Goal: Information Seeking & Learning: Learn about a topic

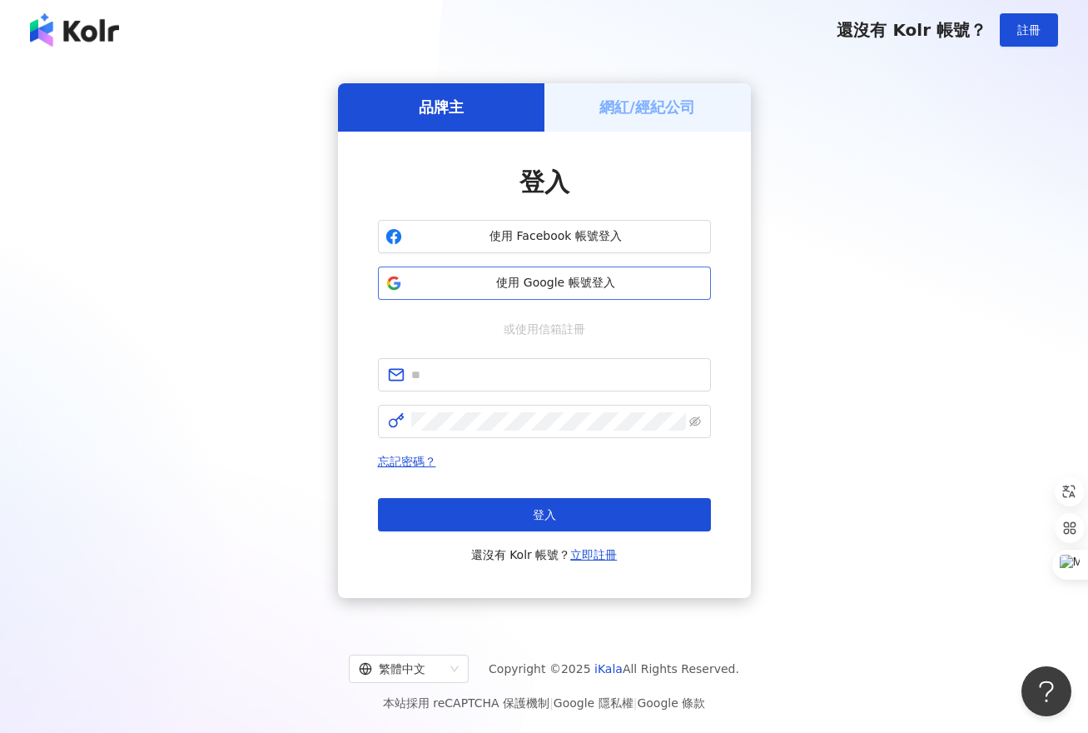
click at [534, 291] on button "使用 Google 帳號登入" at bounding box center [544, 282] width 333 height 33
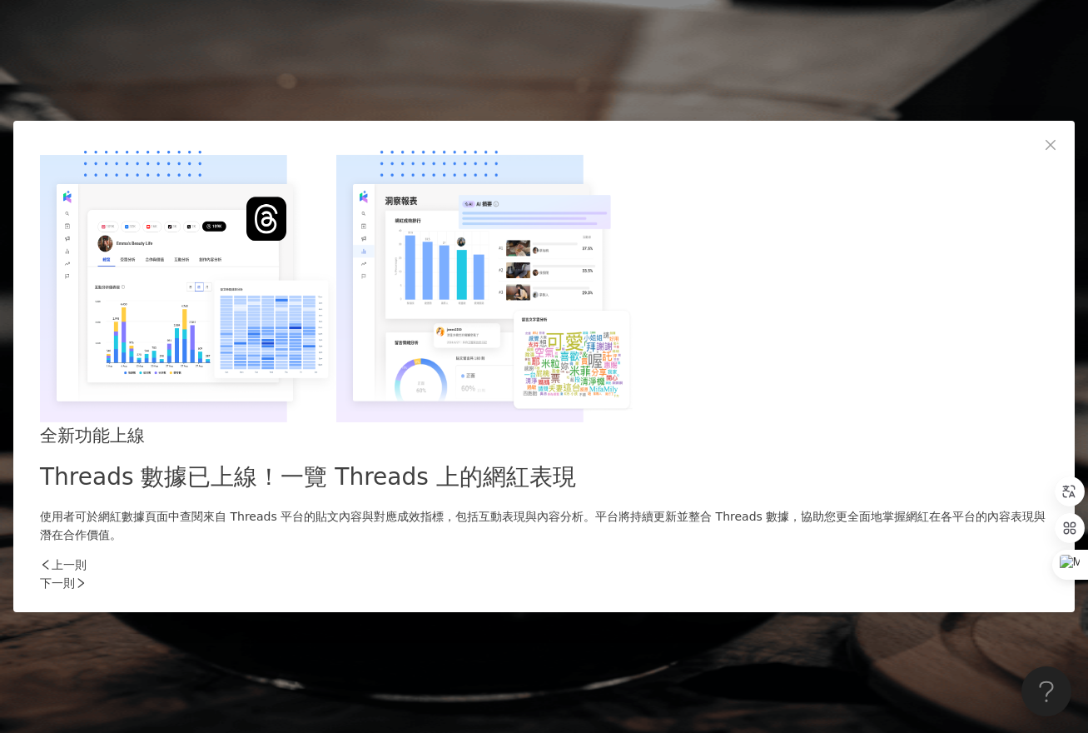
click at [825, 574] on div "下一則" at bounding box center [544, 583] width 1008 height 18
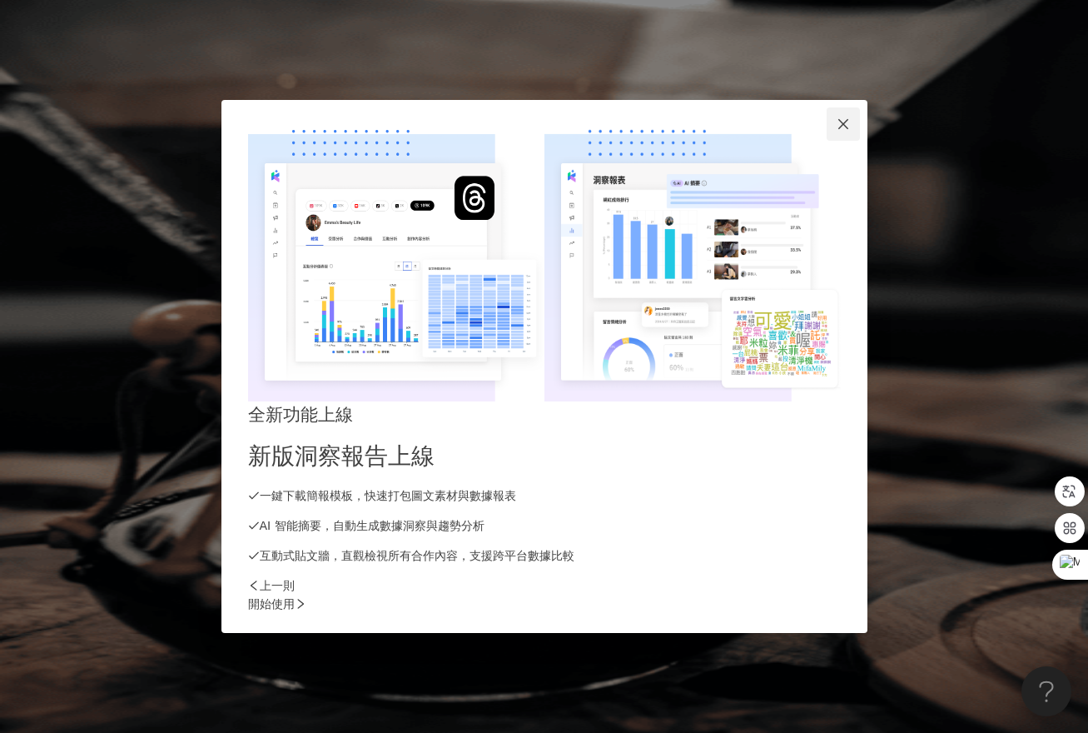
click at [850, 131] on icon "close" at bounding box center [843, 123] width 13 height 13
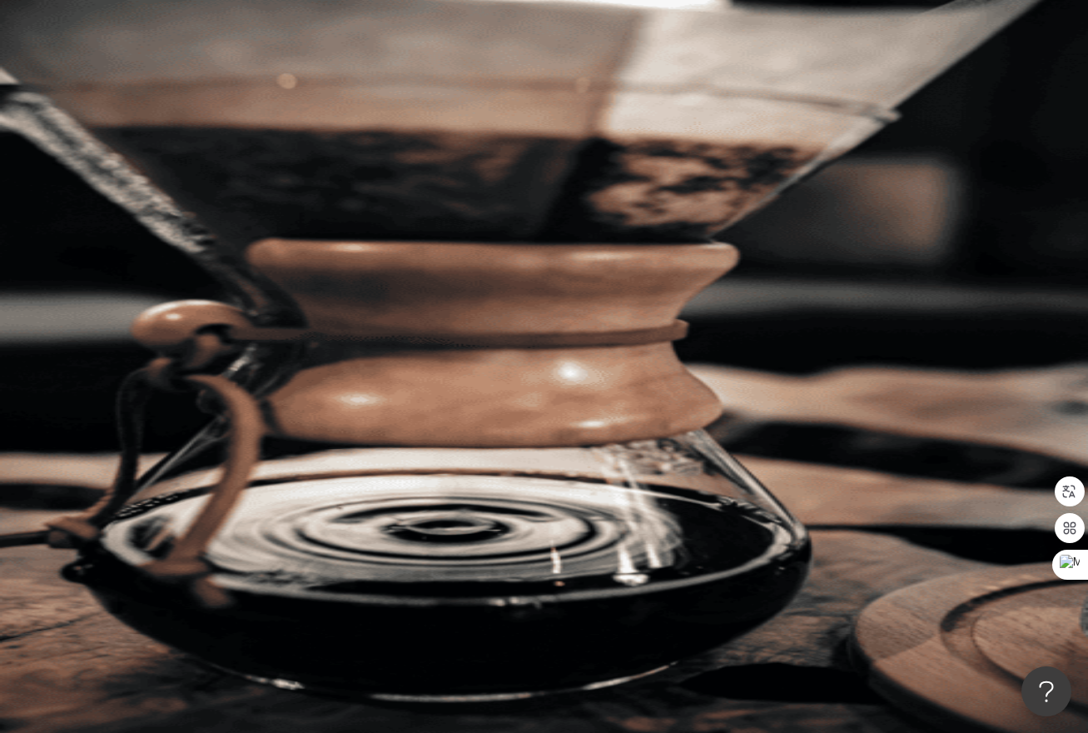
click at [1041, 200] on div "C" at bounding box center [643, 233] width 892 height 67
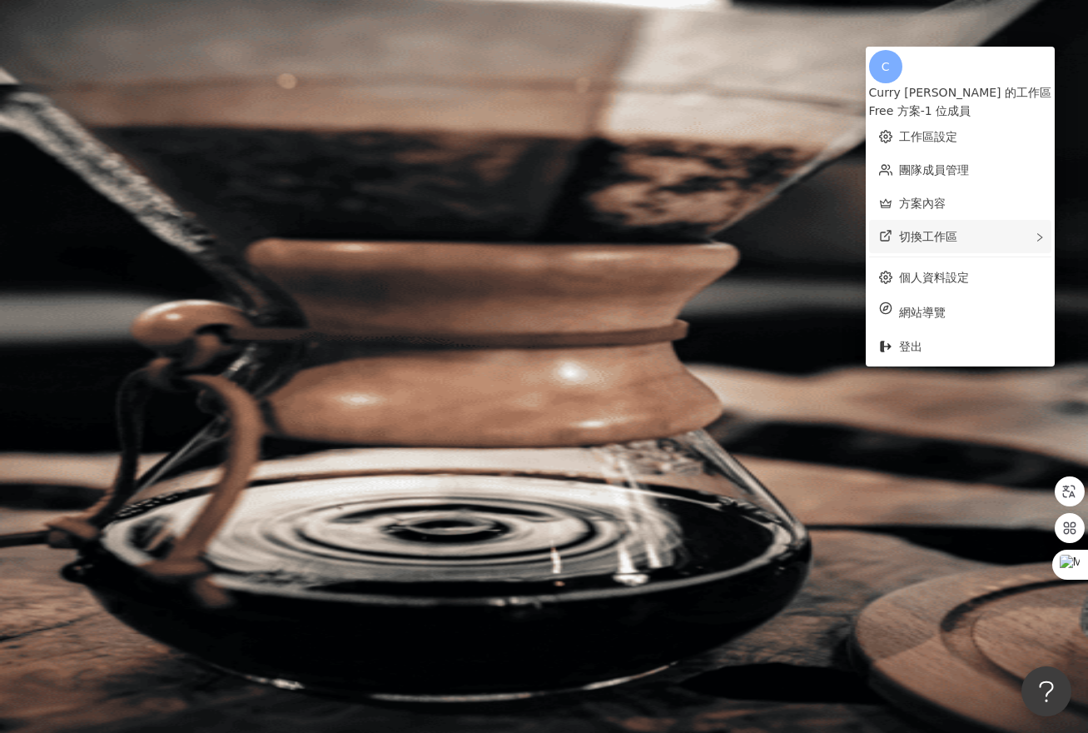
click at [979, 232] on div "切換工作區" at bounding box center [960, 236] width 182 height 33
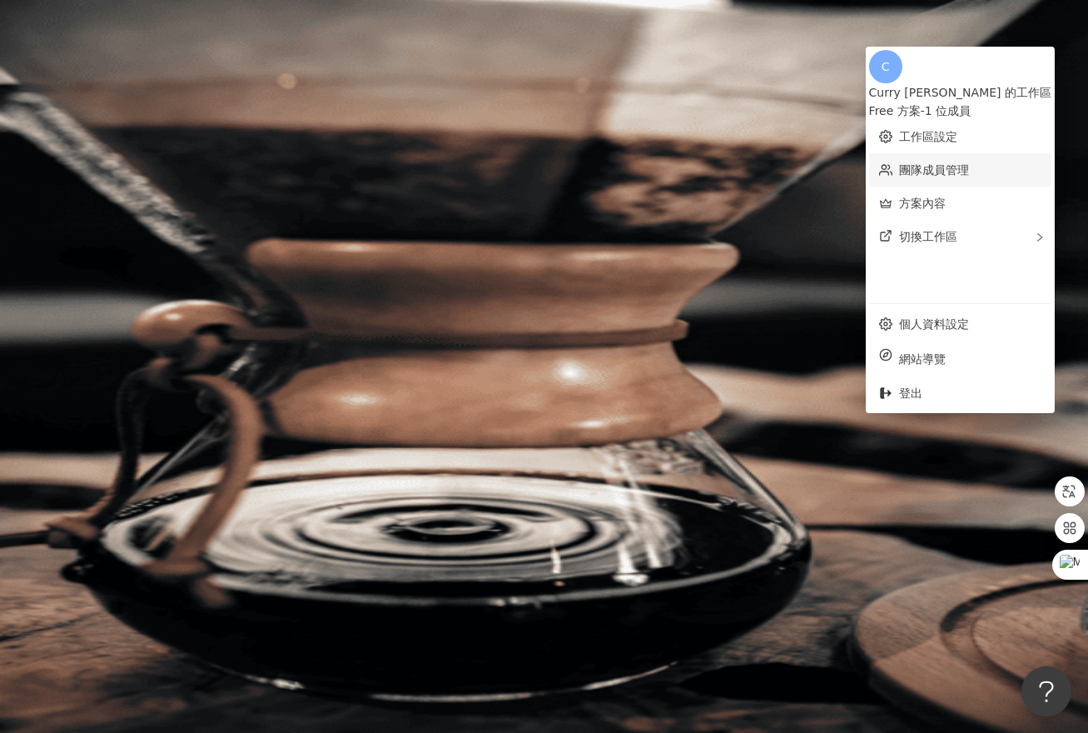
click at [969, 163] on link "團隊成員管理" at bounding box center [934, 169] width 70 height 13
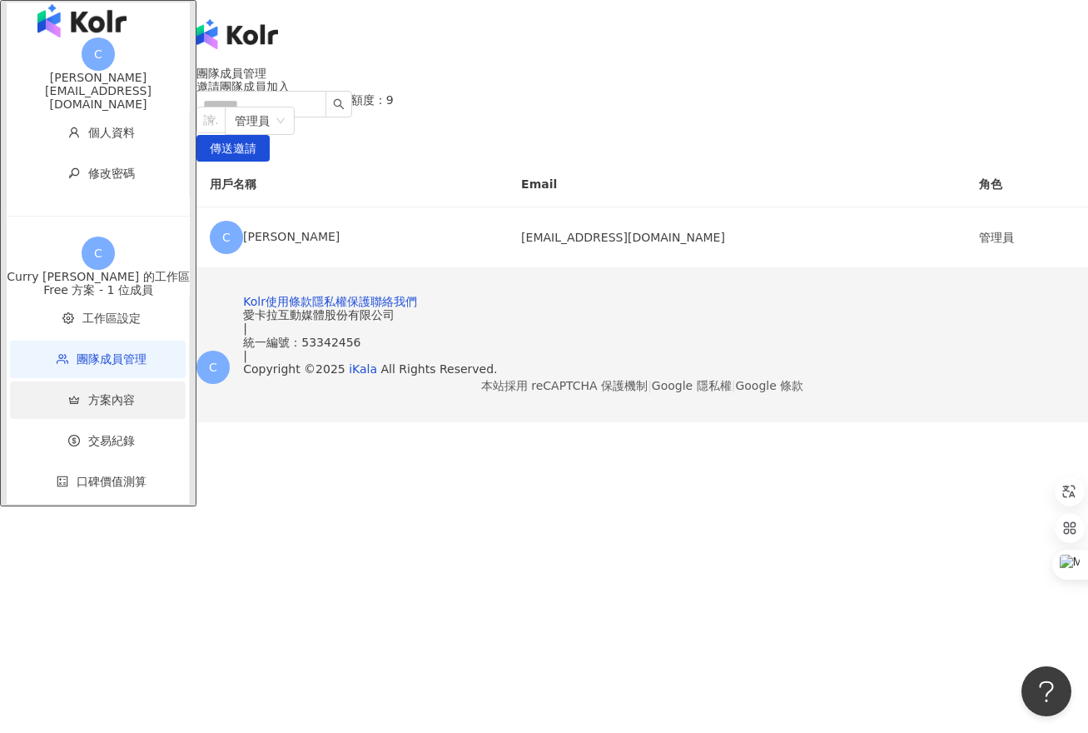
click at [93, 396] on span "方案內容" at bounding box center [101, 399] width 142 height 37
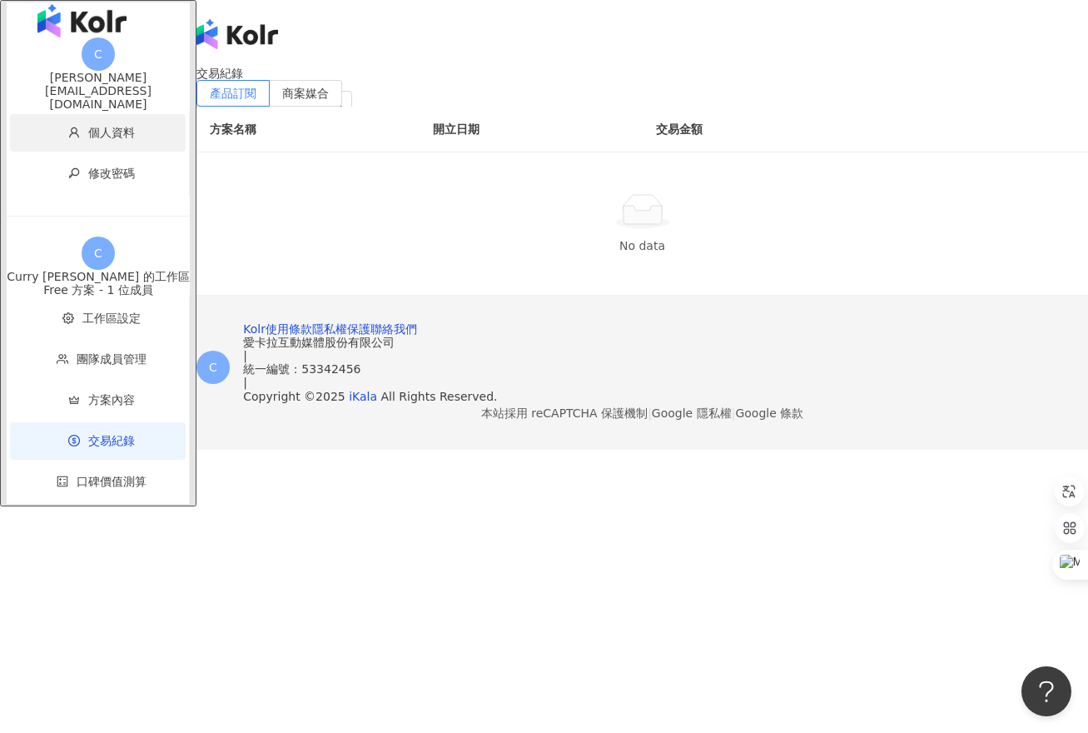
click at [95, 152] on span "個人資料" at bounding box center [101, 132] width 142 height 37
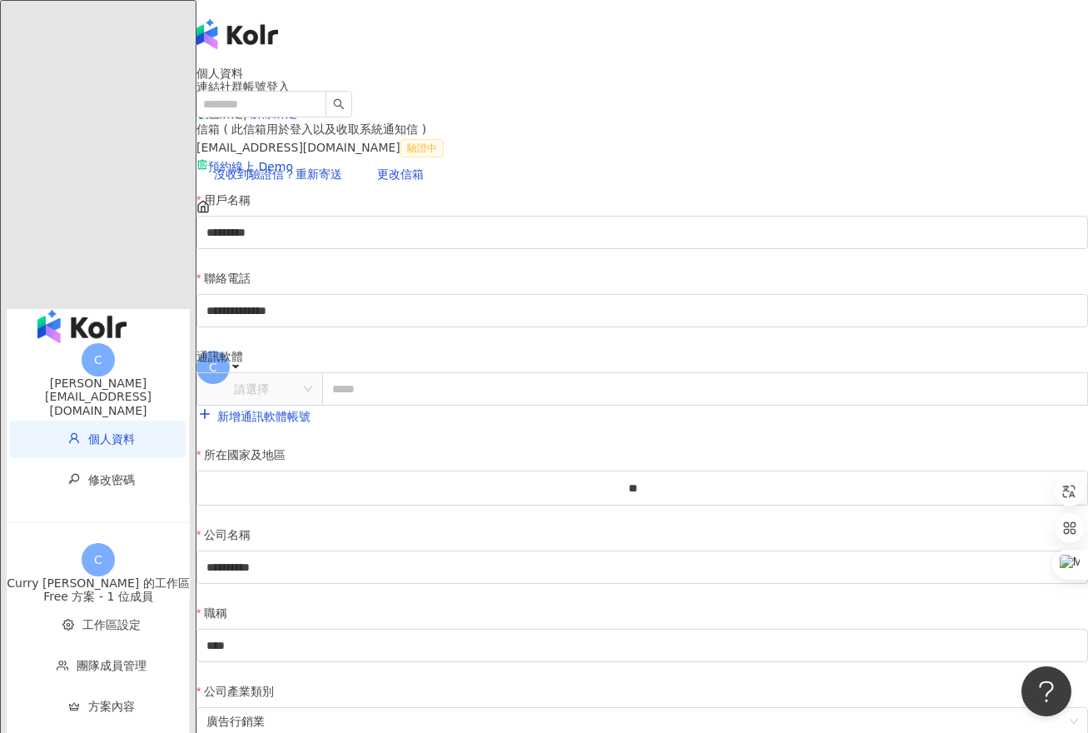
click at [242, 361] on icon at bounding box center [236, 367] width 12 height 12
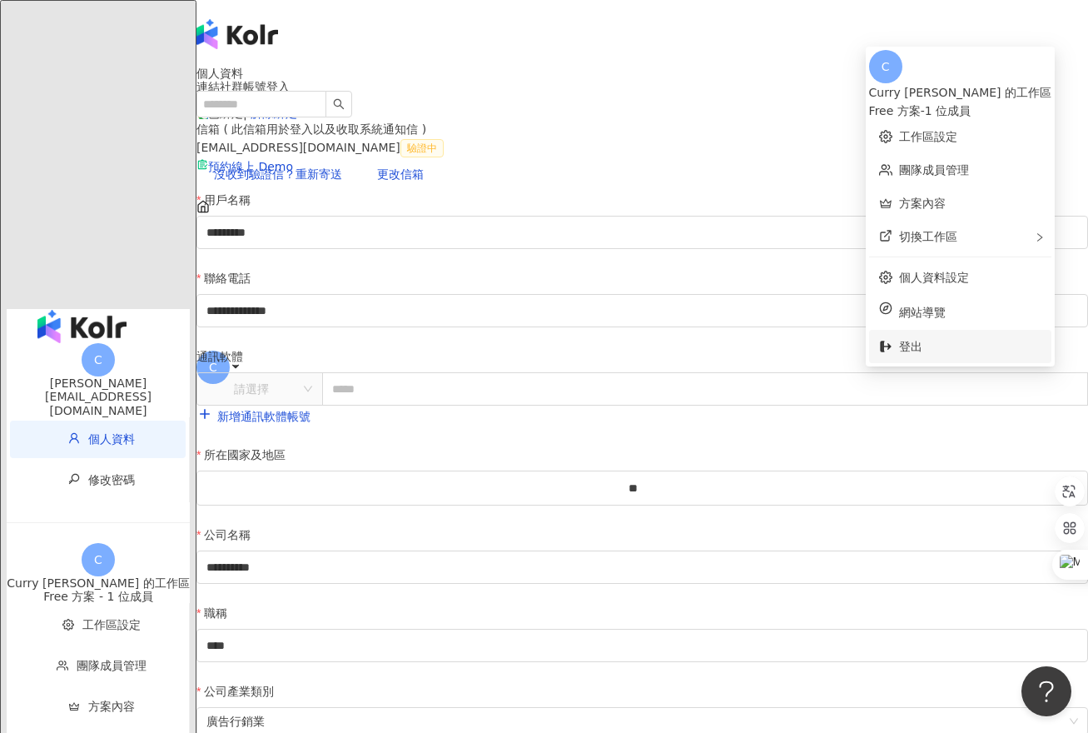
click at [949, 337] on span "登出" at bounding box center [970, 346] width 142 height 18
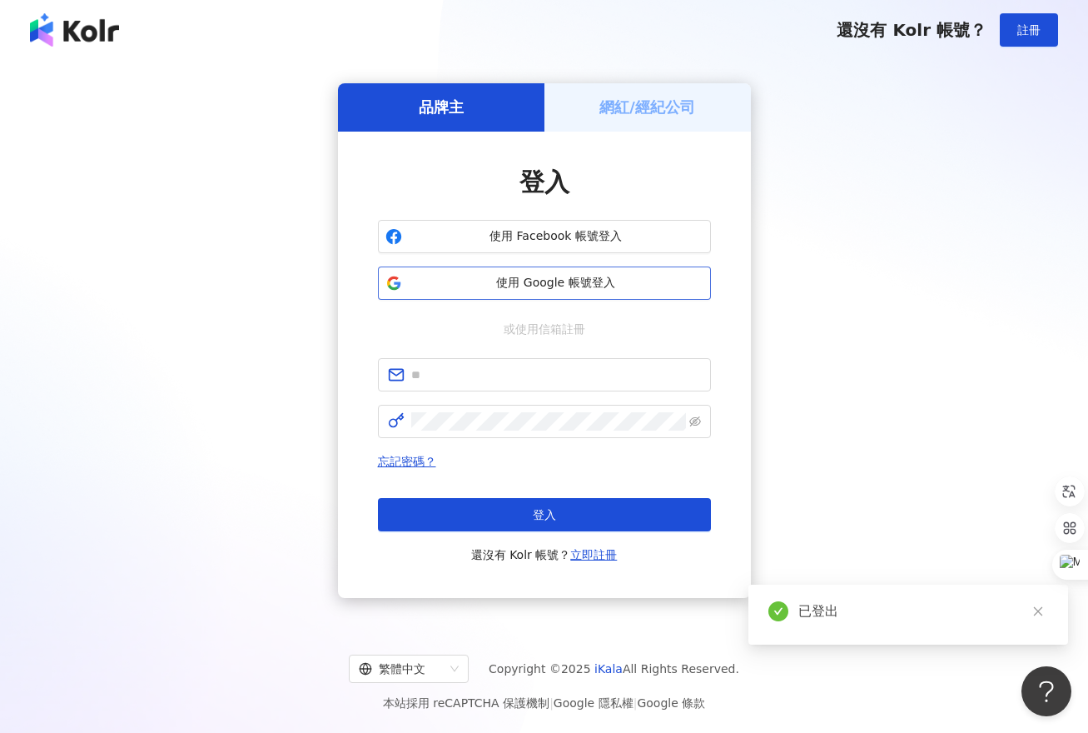
click at [592, 285] on span "使用 Google 帳號登入" at bounding box center [556, 283] width 295 height 17
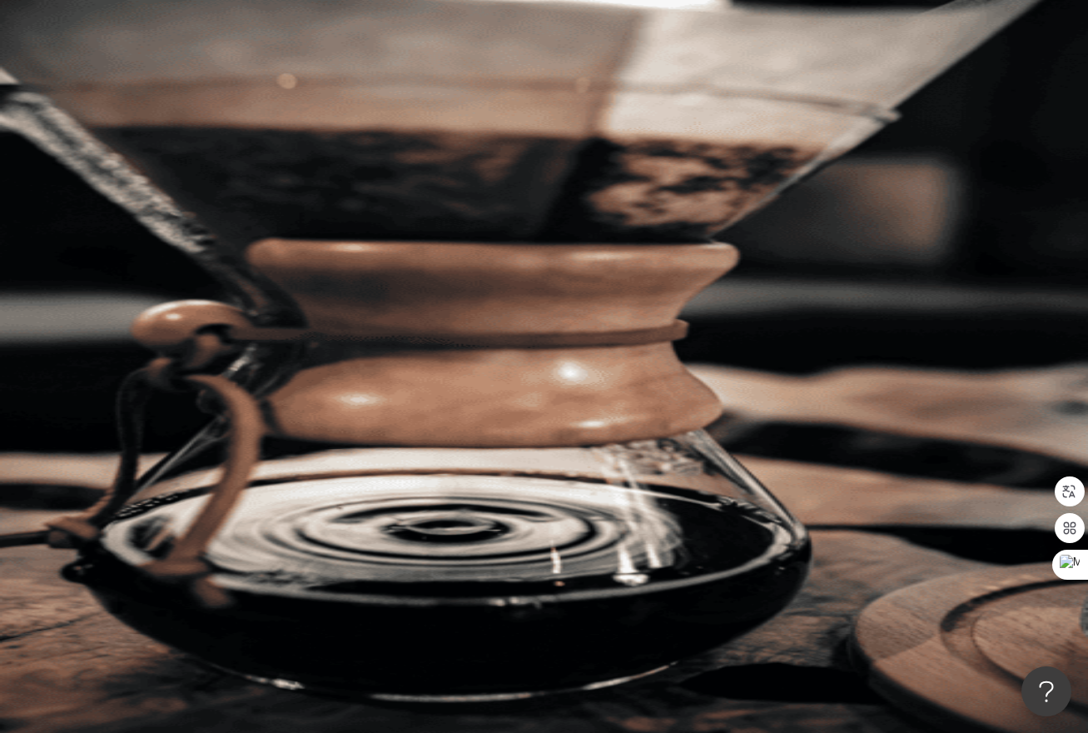
click at [1046, 200] on div "C" at bounding box center [643, 233] width 892 height 67
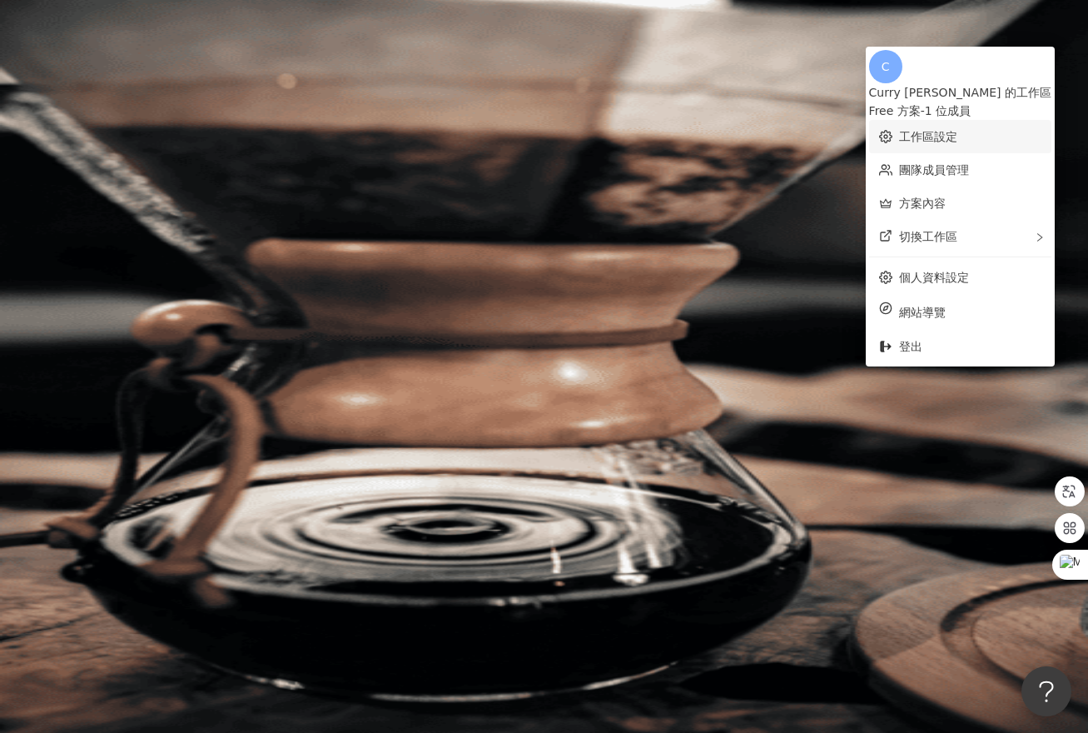
click at [958, 134] on link "工作區設定" at bounding box center [928, 136] width 58 height 13
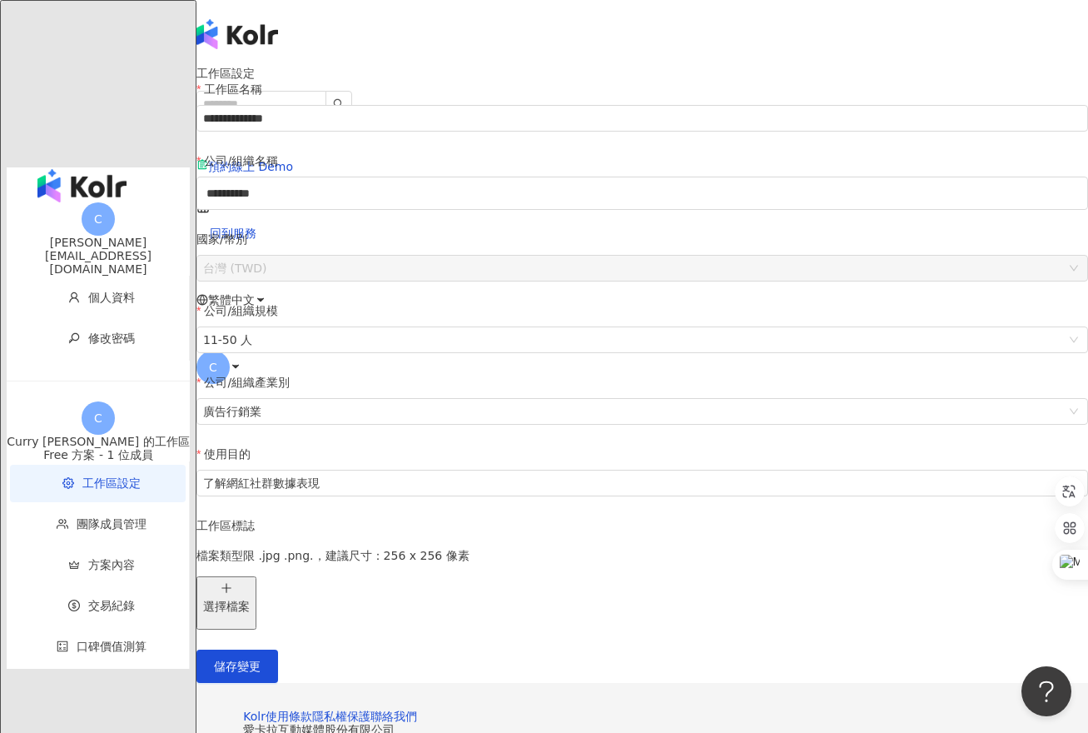
click at [111, 236] on div "Curry Lee" at bounding box center [98, 242] width 183 height 13
click at [102, 249] on div "curry3355@gmail.com" at bounding box center [98, 262] width 183 height 27
click at [242, 361] on icon at bounding box center [236, 367] width 12 height 12
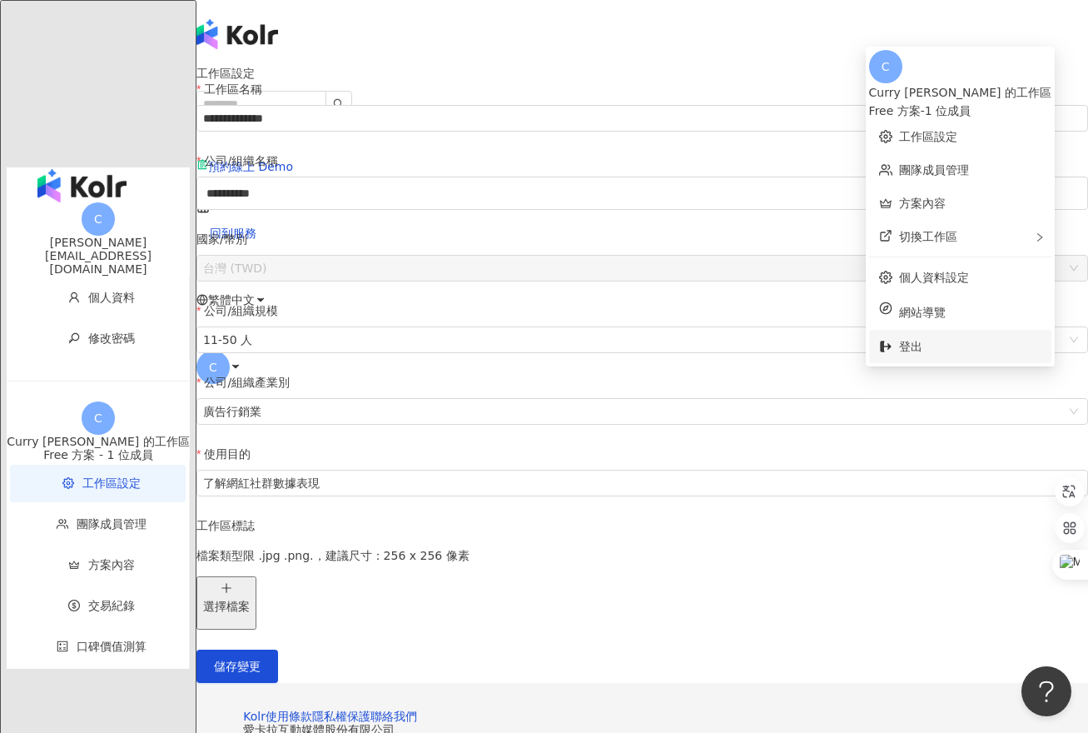
click at [954, 341] on span "登出" at bounding box center [970, 346] width 142 height 18
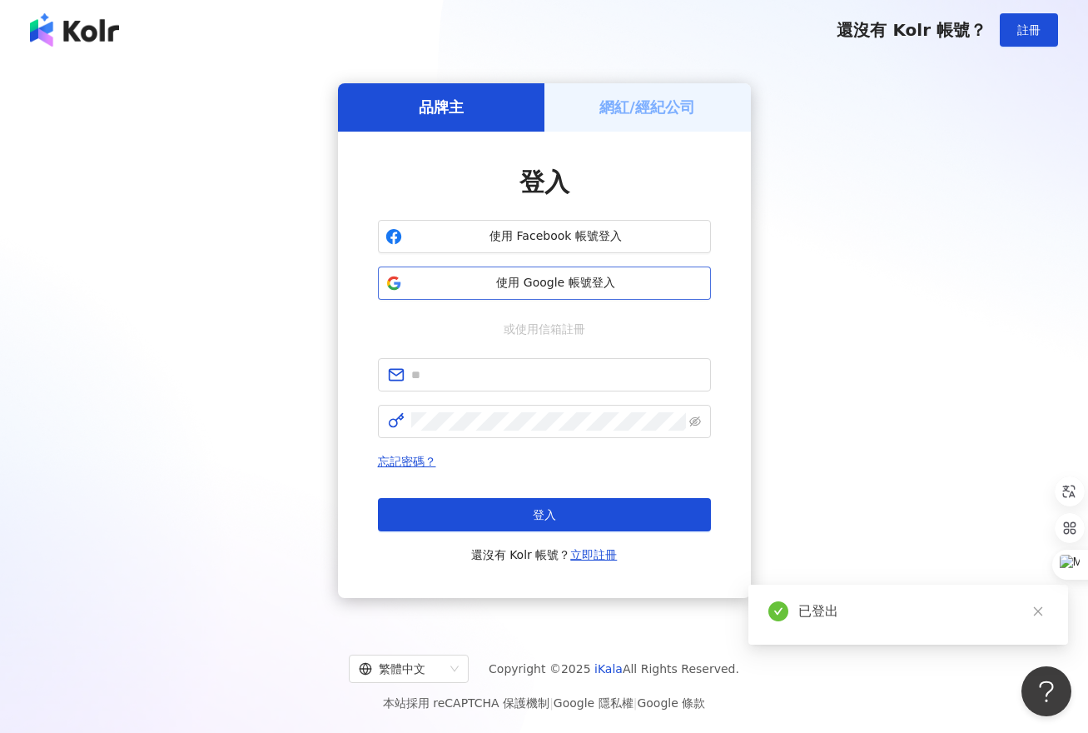
click at [526, 292] on button "使用 Google 帳號登入" at bounding box center [544, 282] width 333 height 33
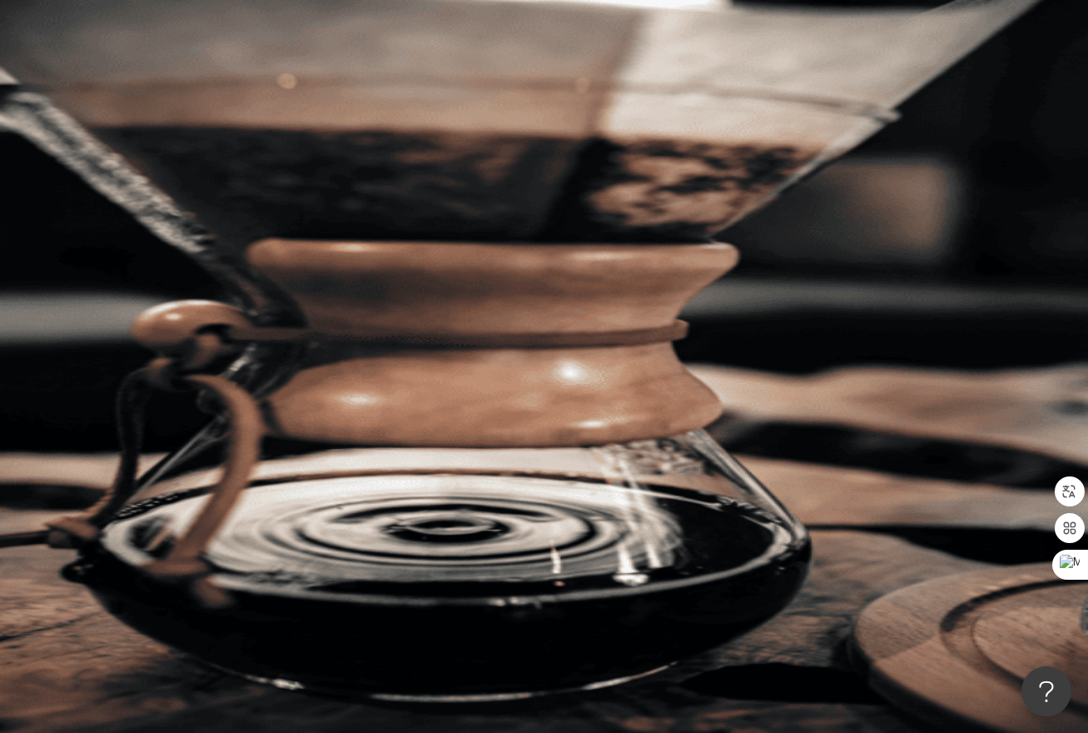
click at [242, 227] on icon at bounding box center [236, 233] width 12 height 12
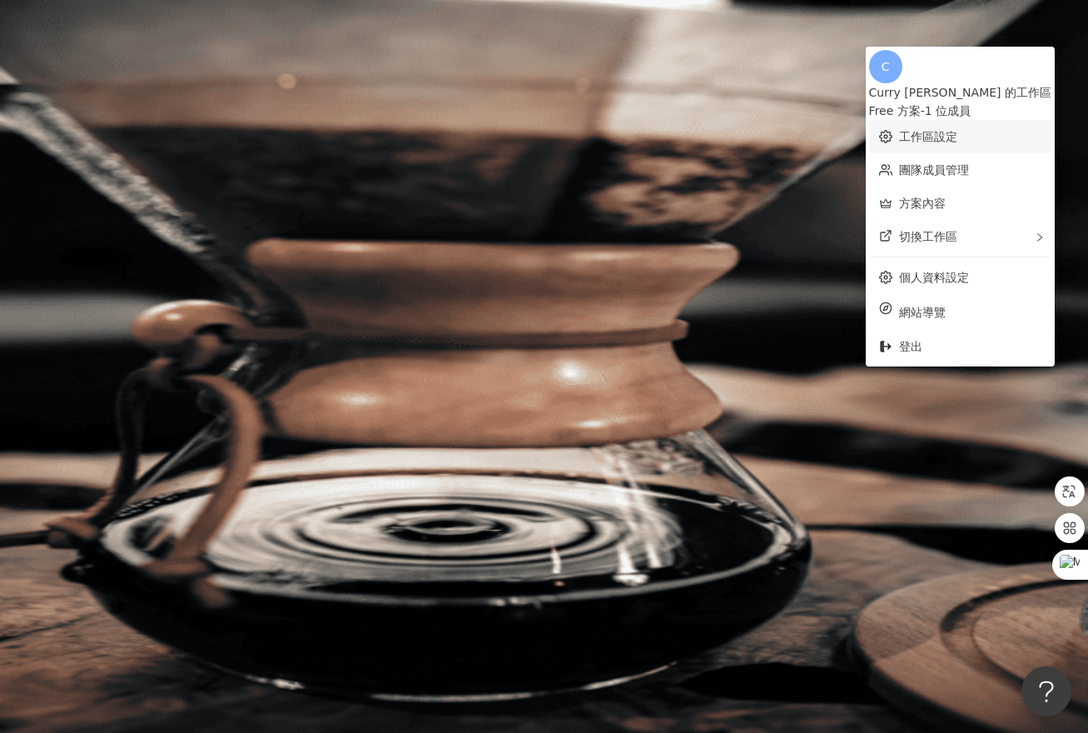
click at [958, 130] on link "工作區設定" at bounding box center [928, 136] width 58 height 13
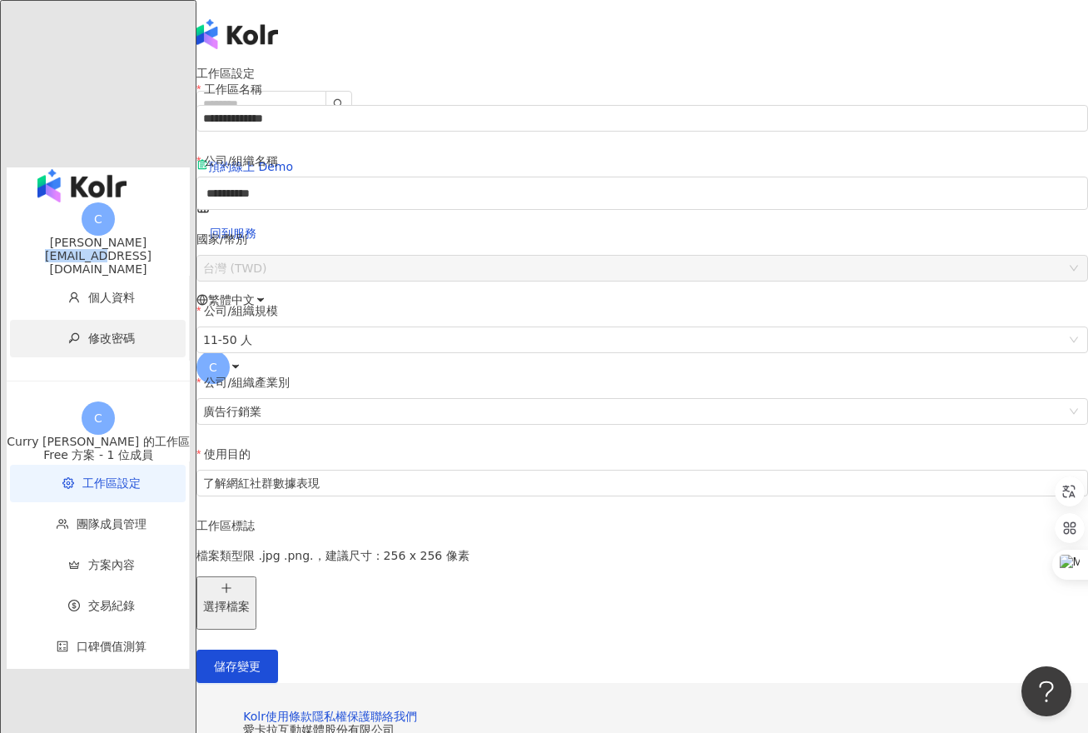
click at [88, 331] on span "修改密碼" at bounding box center [111, 337] width 47 height 13
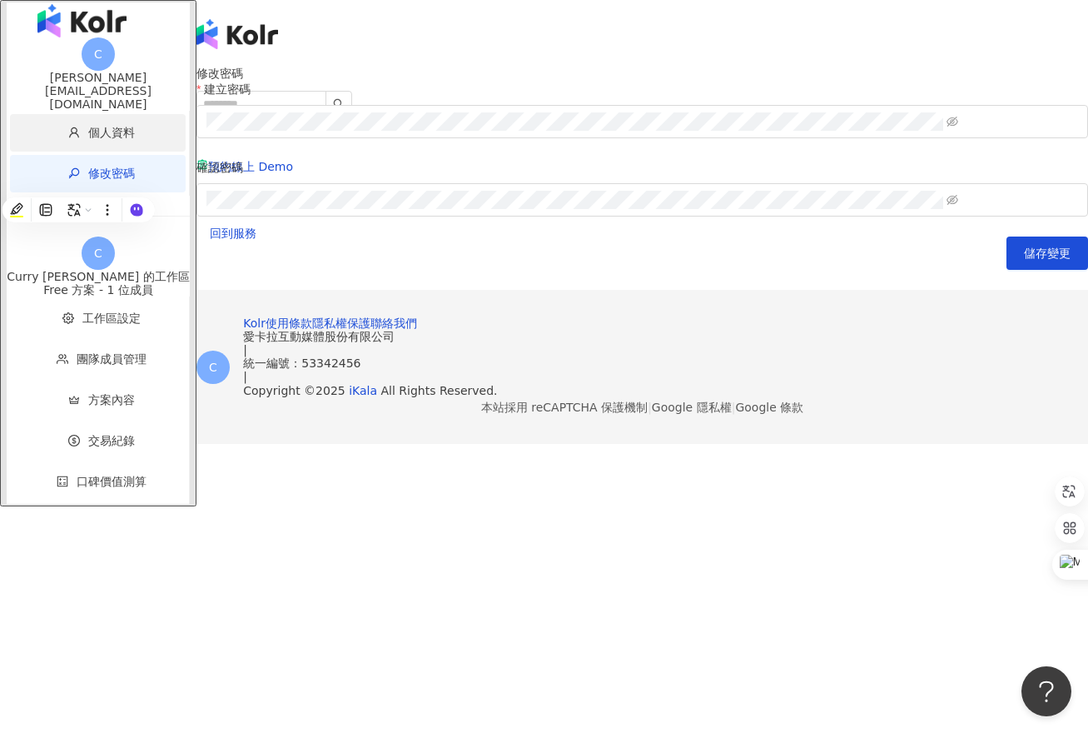
click at [88, 139] on span "個人資料" at bounding box center [111, 132] width 47 height 13
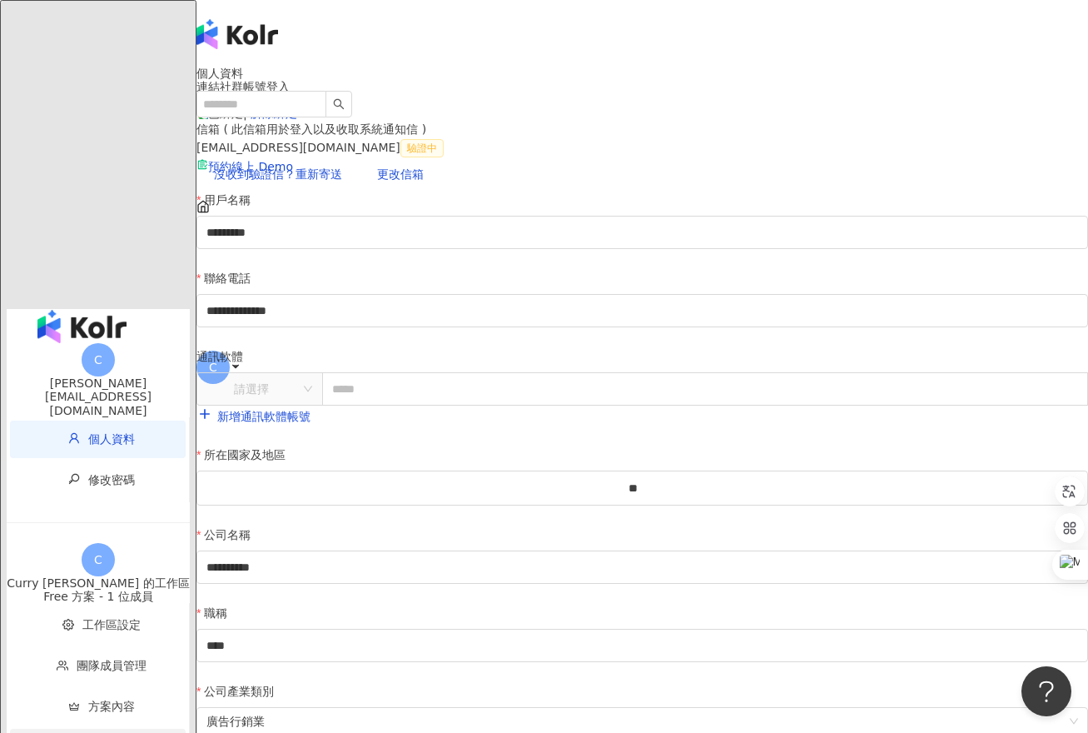
click at [100, 729] on span "交易紀錄" at bounding box center [101, 747] width 142 height 37
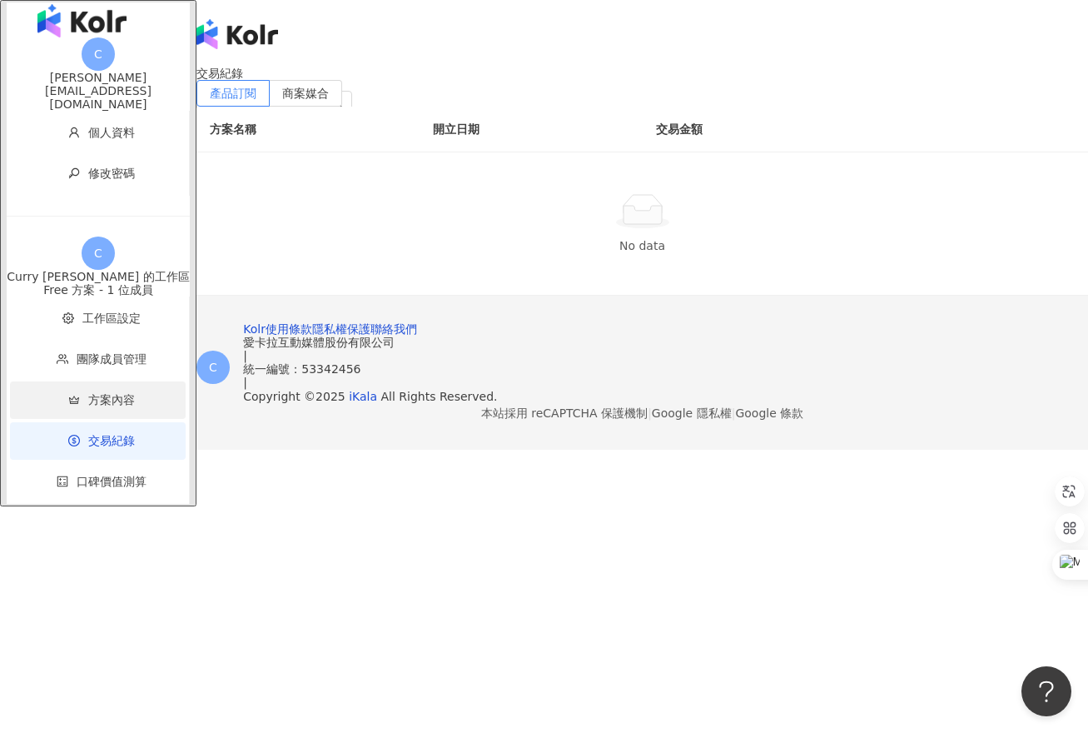
click at [92, 396] on span "方案內容" at bounding box center [101, 399] width 142 height 37
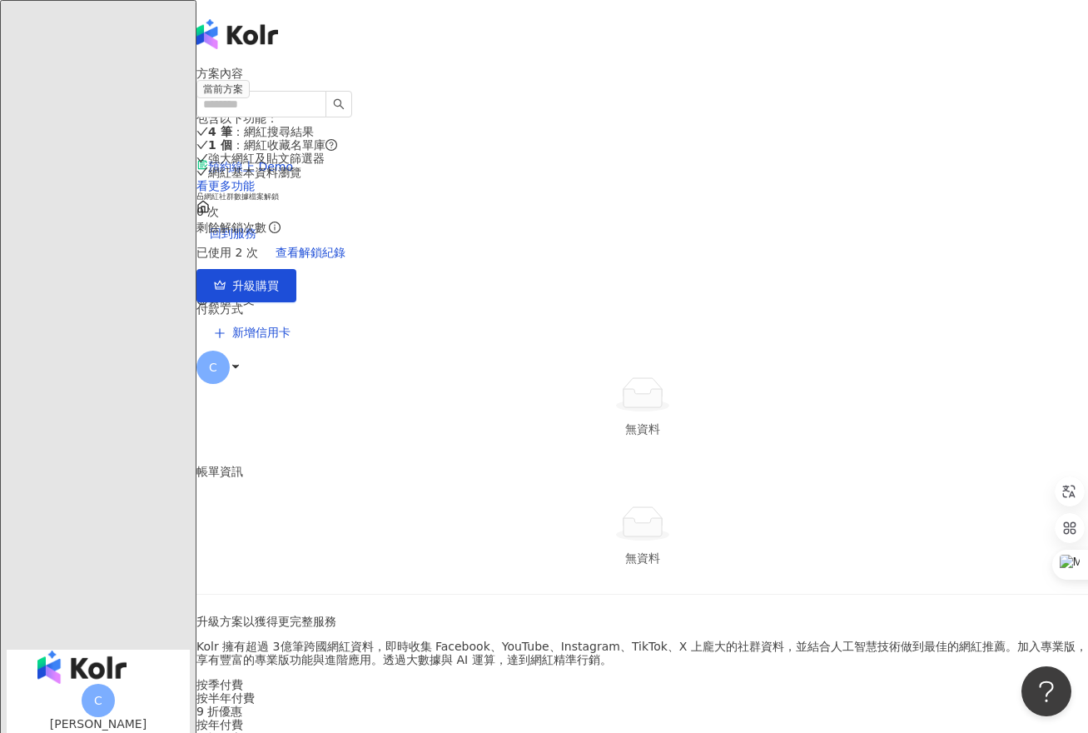
scroll to position [1, 0]
click at [950, 266] on div "繁體中文" at bounding box center [643, 299] width 892 height 67
click at [230, 350] on span "C" at bounding box center [213, 366] width 33 height 33
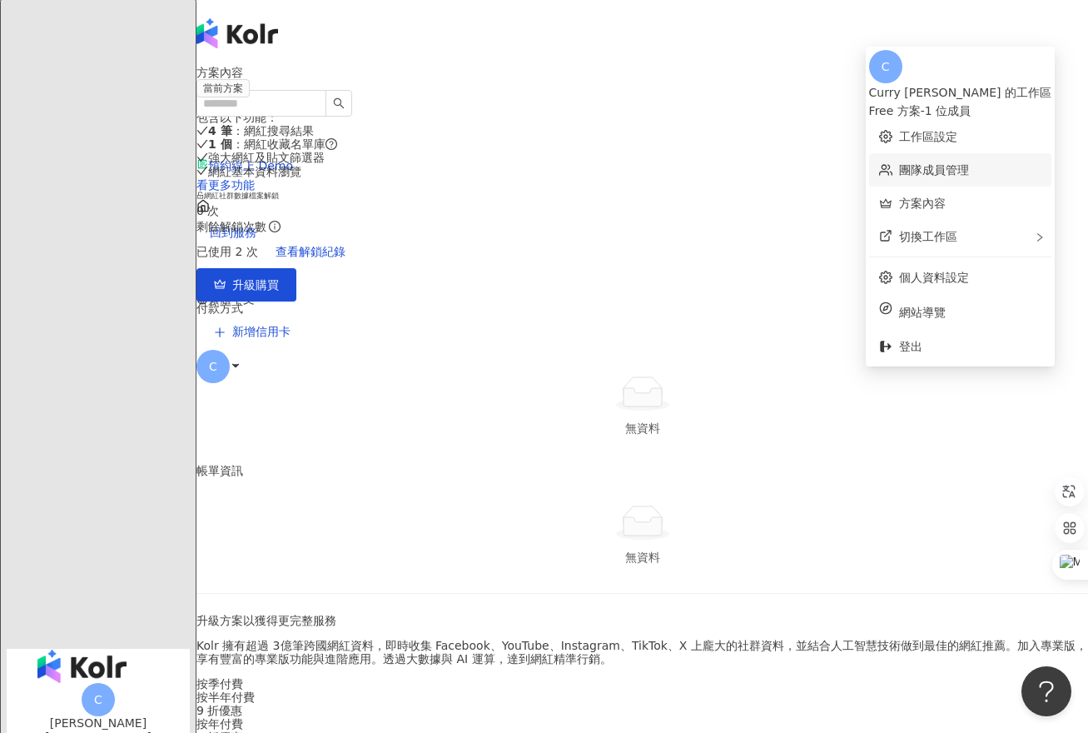
click at [969, 163] on link "團隊成員管理" at bounding box center [934, 169] width 70 height 13
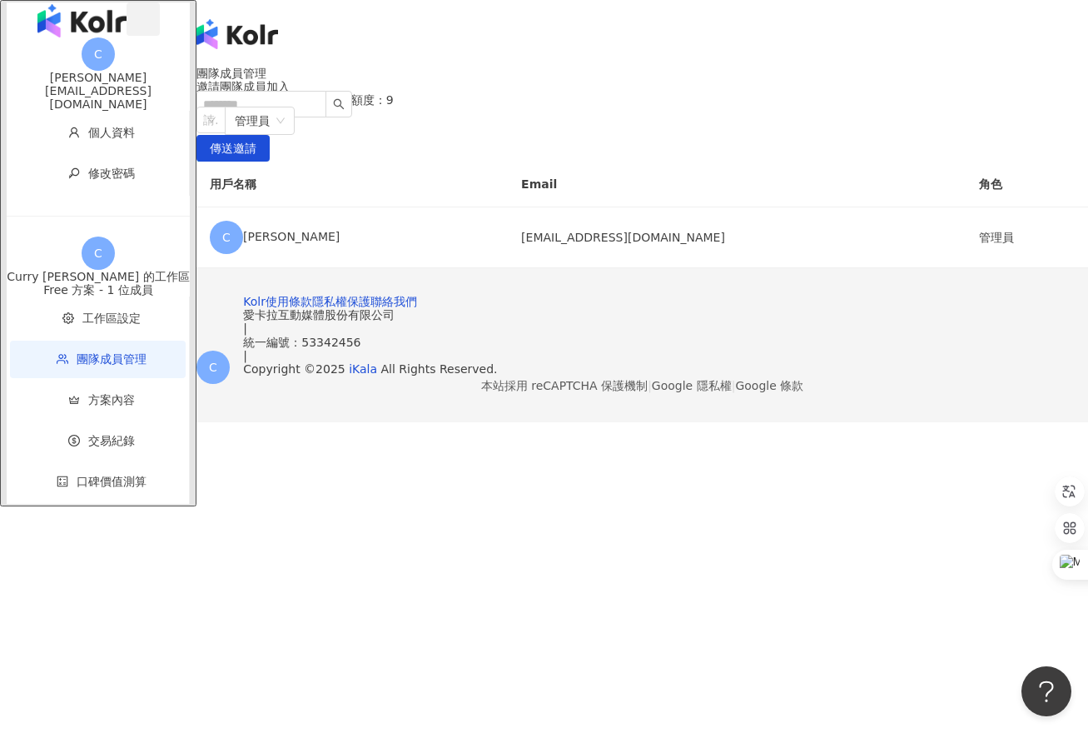
click at [143, 24] on icon "button" at bounding box center [143, 24] width 0 height 0
click at [82, 321] on span "工作區設定" at bounding box center [111, 317] width 58 height 13
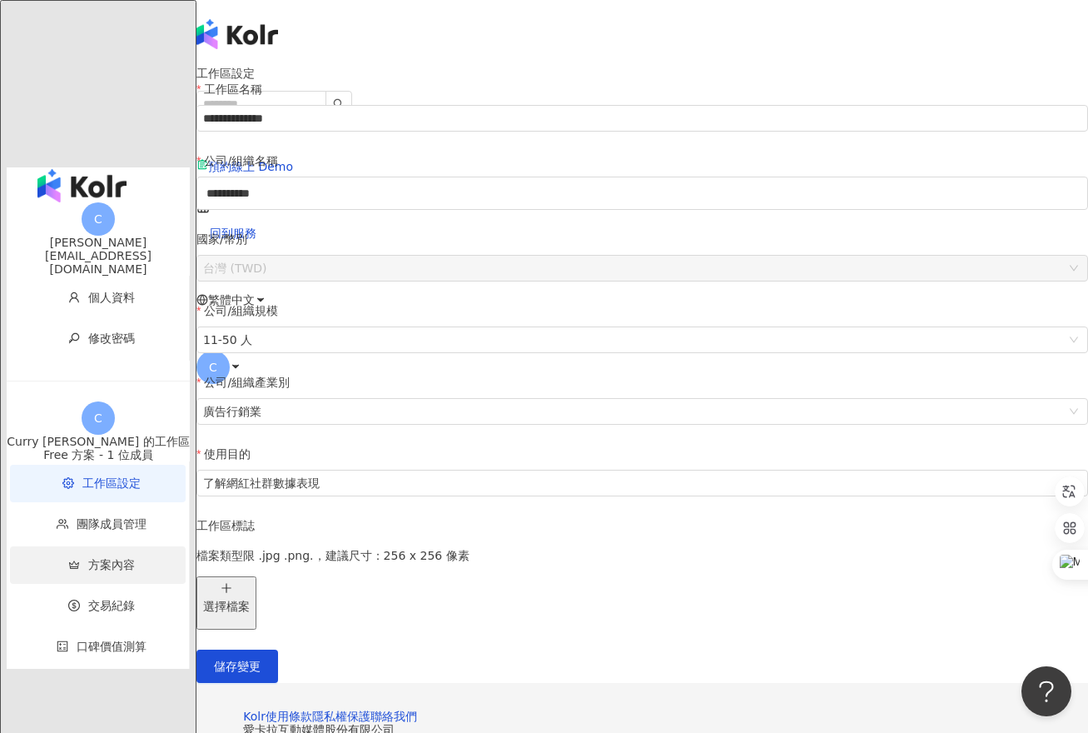
click at [88, 558] on span "方案內容" at bounding box center [111, 564] width 47 height 13
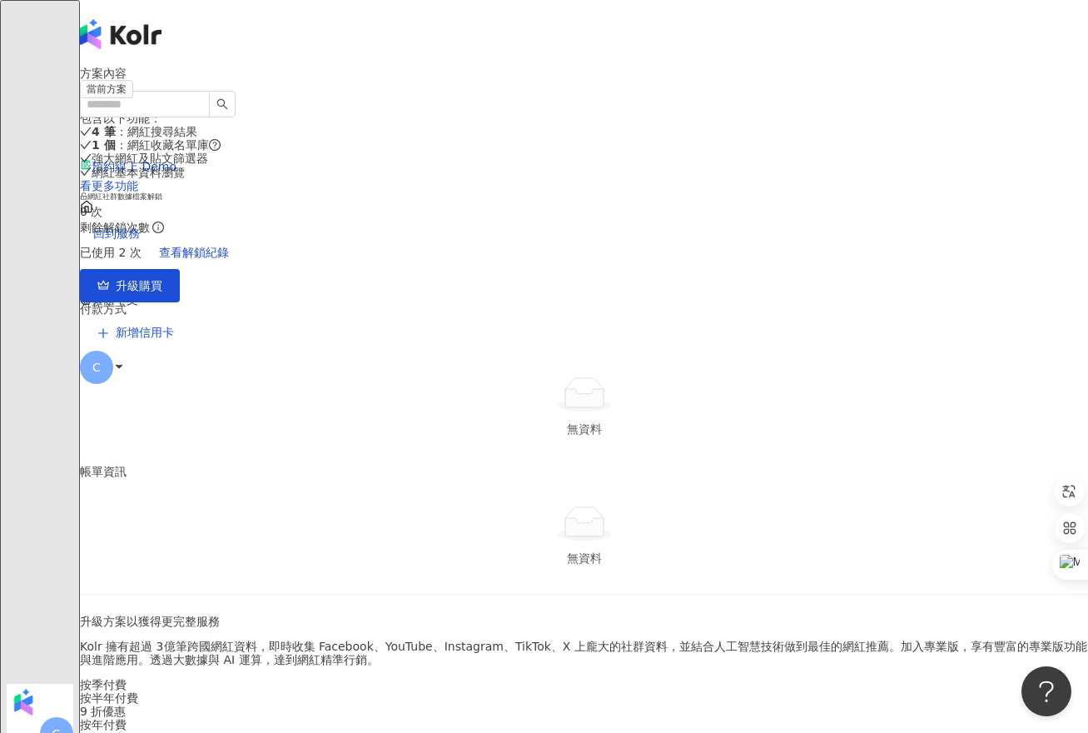
click at [455, 80] on div "方案內容" at bounding box center [584, 73] width 1008 height 13
click at [159, 91] on input "search" at bounding box center [145, 104] width 130 height 27
paste input "********"
type input "********"
click at [236, 91] on button "button" at bounding box center [222, 104] width 27 height 27
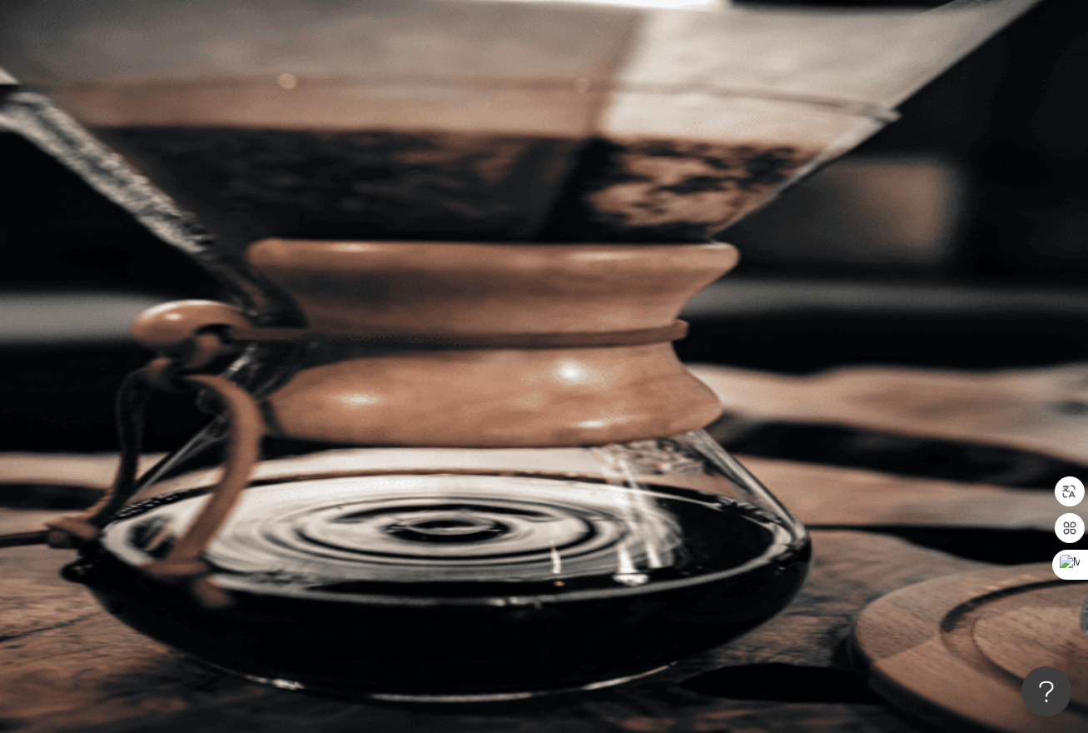
click at [854, 474] on div "升級方案，使用超強大 AI 推薦搜尋 升級解鎖" at bounding box center [584, 515] width 1008 height 82
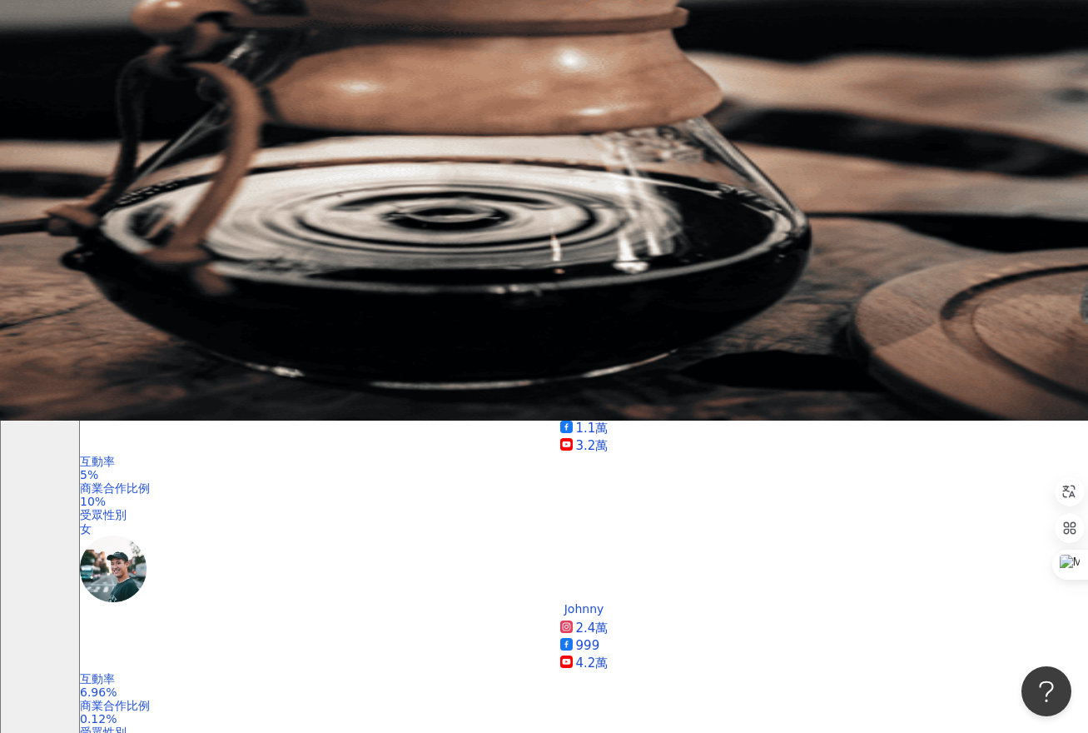
scroll to position [317, 0]
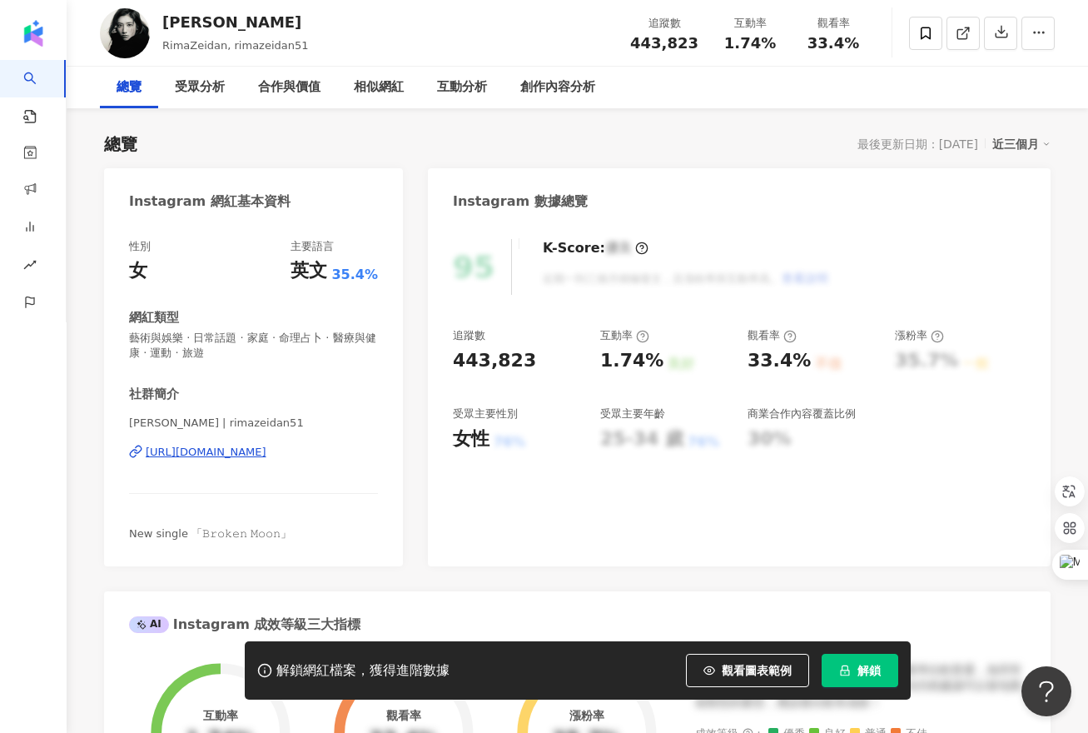
scroll to position [87, 0]
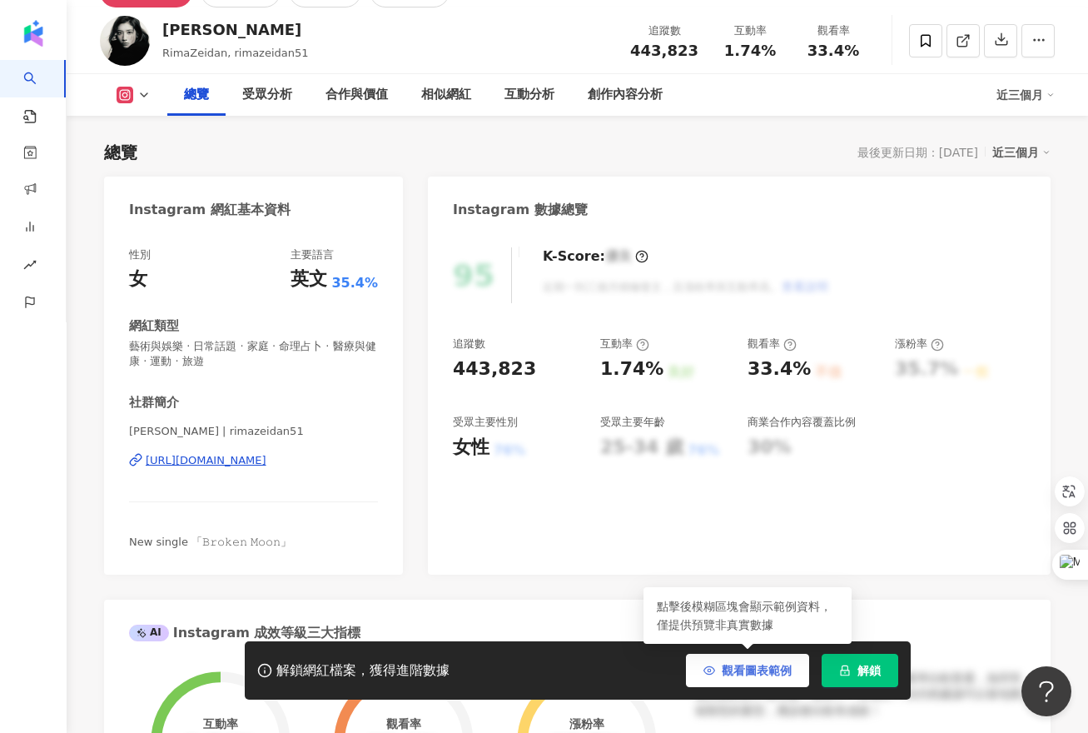
click at [750, 676] on span "觀看圖表範例" at bounding box center [757, 670] width 70 height 13
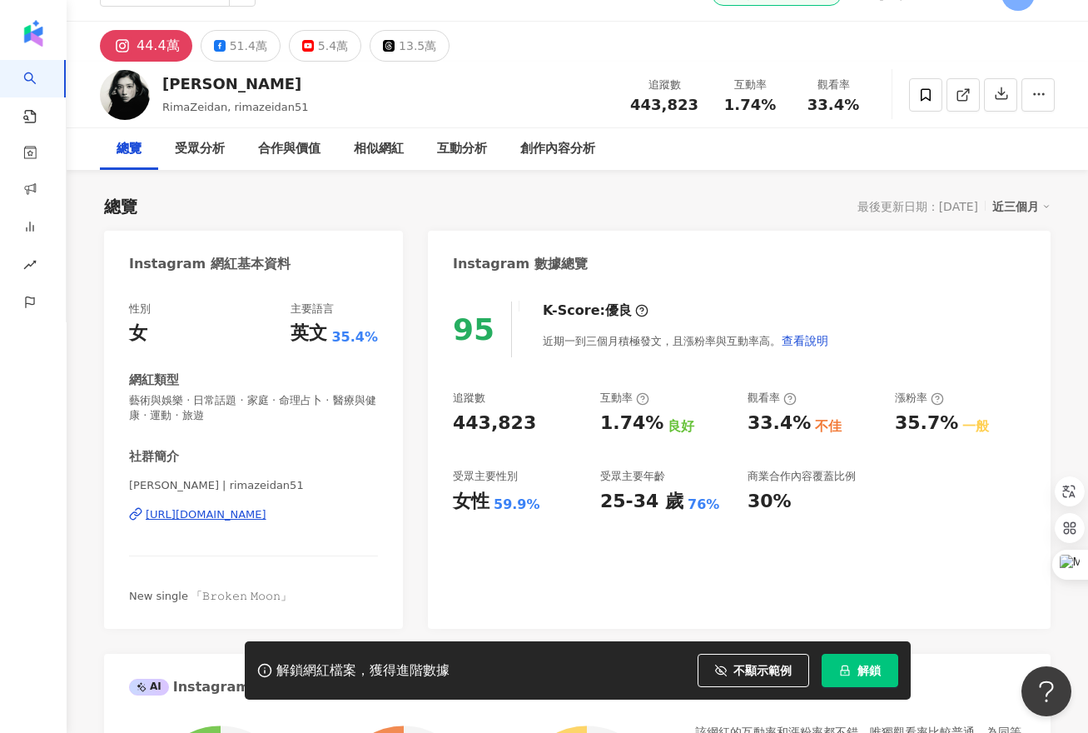
scroll to position [35, 0]
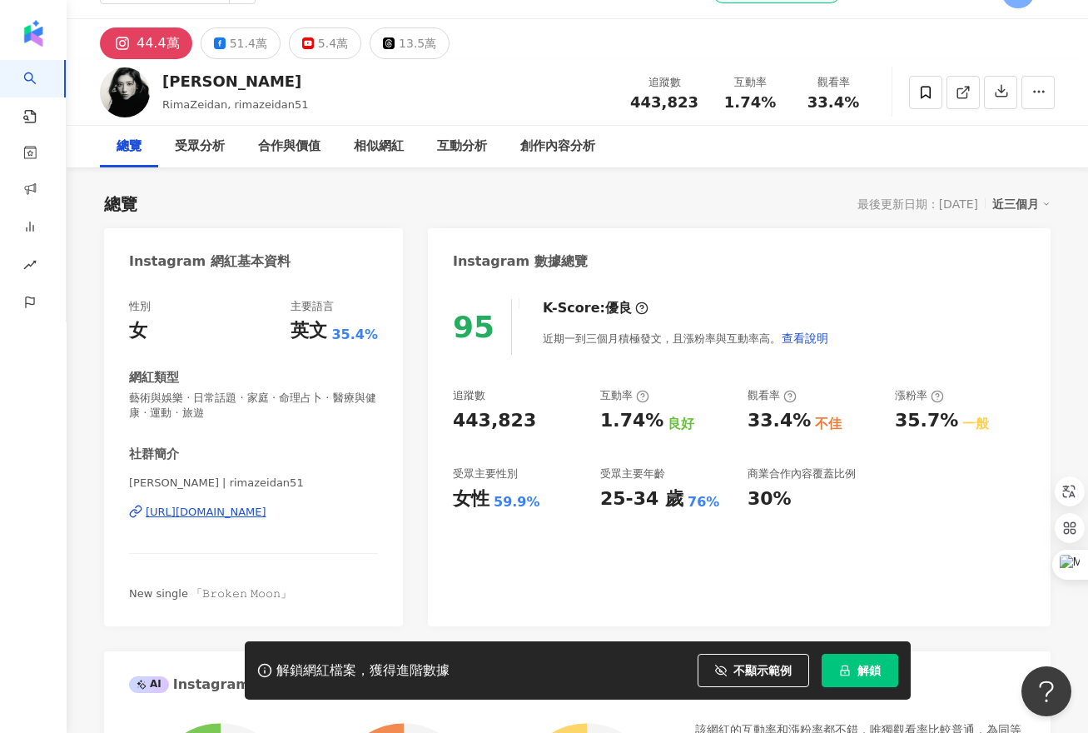
drag, startPoint x: 618, startPoint y: 662, endPoint x: 625, endPoint y: 699, distance: 37.4
click at [625, 699] on div "解鎖網紅檔案，獲得進階數據 不顯示範例 點擊後模糊區塊會顯示範例資料，僅提供預覽非真實數據 解鎖" at bounding box center [578, 670] width 666 height 58
click at [227, 50] on button "51.4萬" at bounding box center [241, 43] width 80 height 32
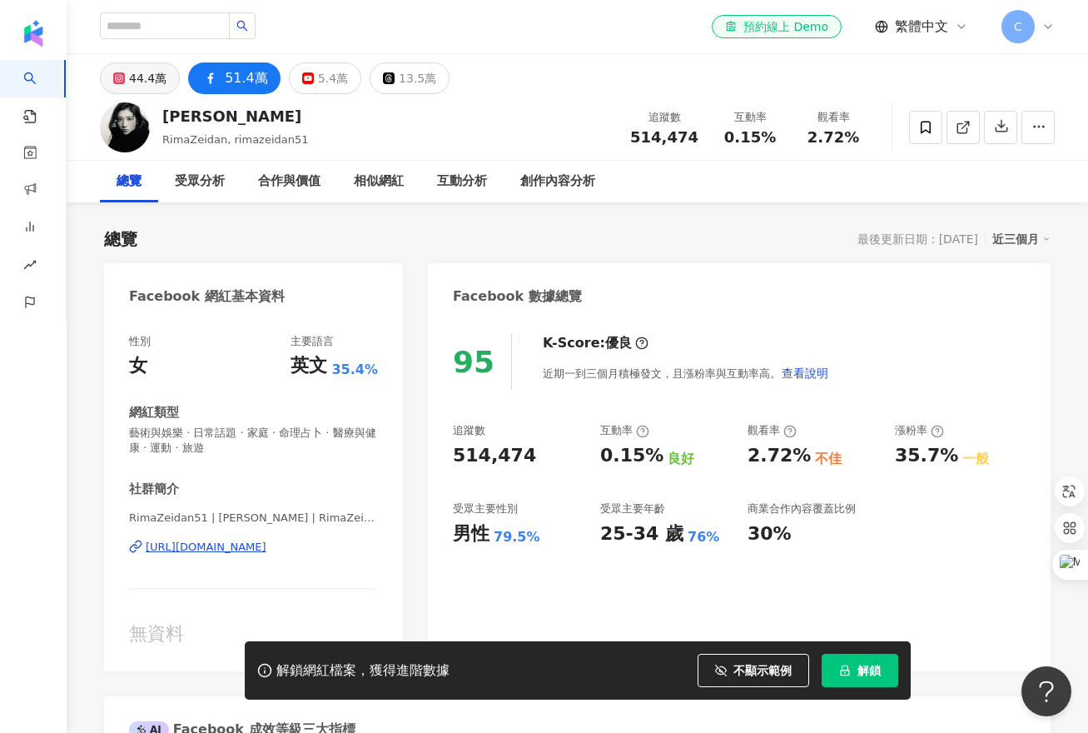
click at [132, 85] on div "44.4萬" at bounding box center [147, 78] width 37 height 23
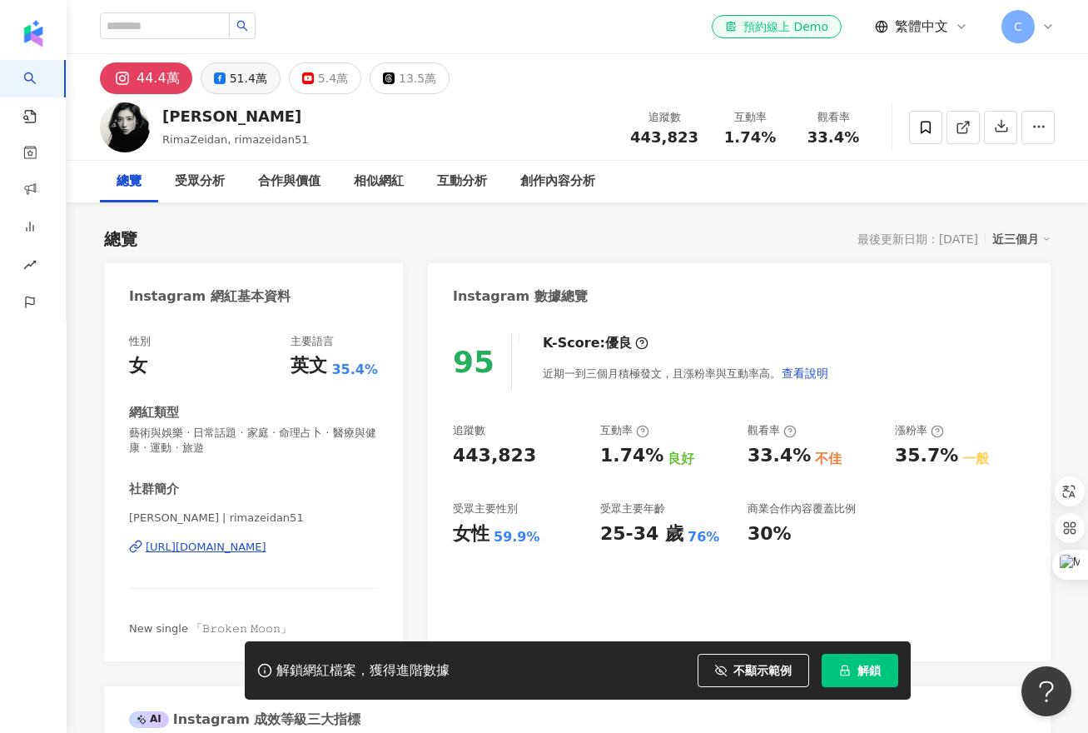
click at [261, 71] on div "51.4萬" at bounding box center [248, 78] width 37 height 23
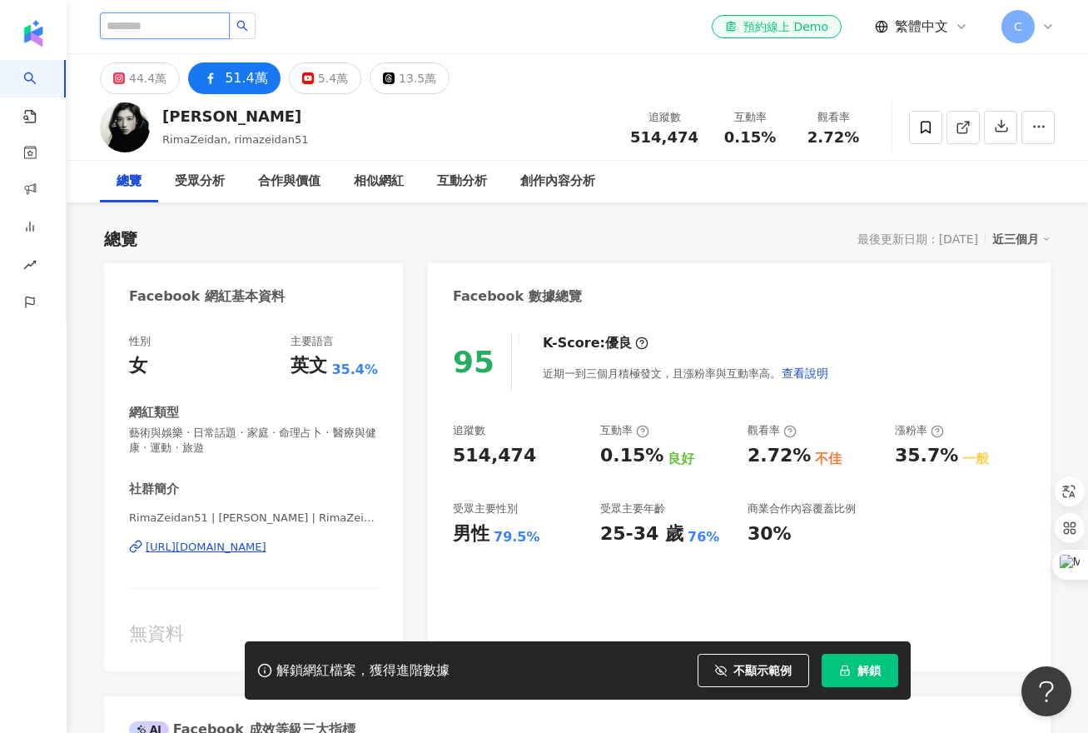
click at [172, 22] on input "search" at bounding box center [165, 25] width 130 height 27
paste input "**"
type input "**"
click at [256, 26] on button "button" at bounding box center [242, 25] width 27 height 27
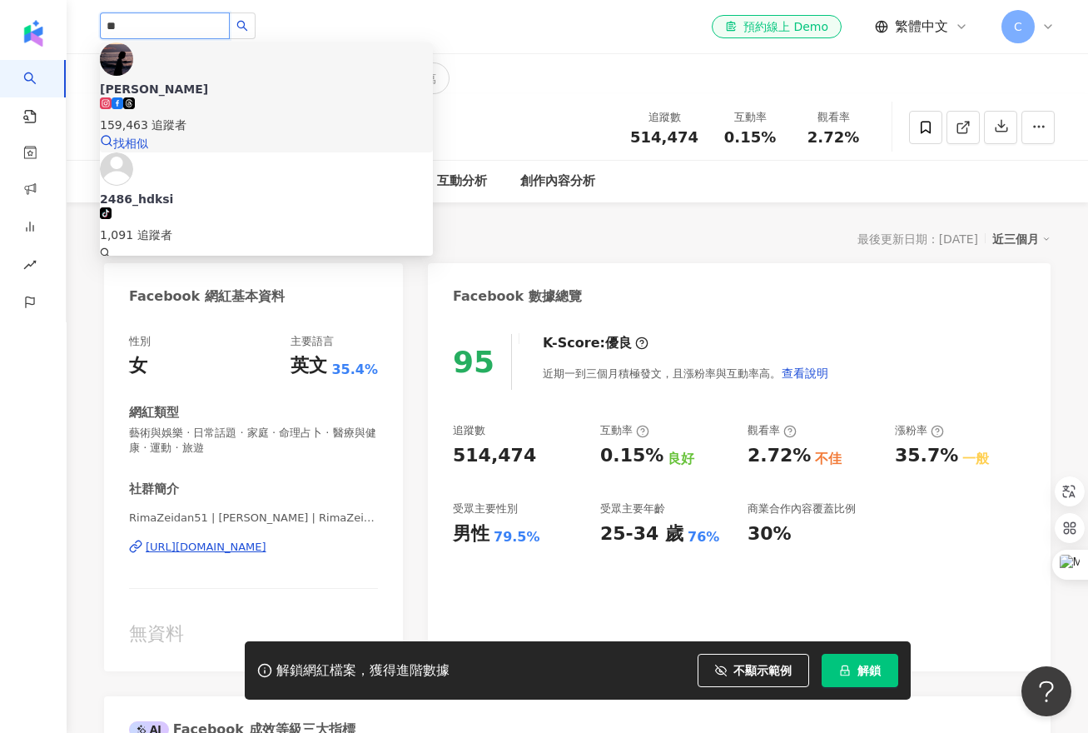
click at [248, 81] on div "李霈瑜 大霈 Patty" at bounding box center [266, 89] width 333 height 17
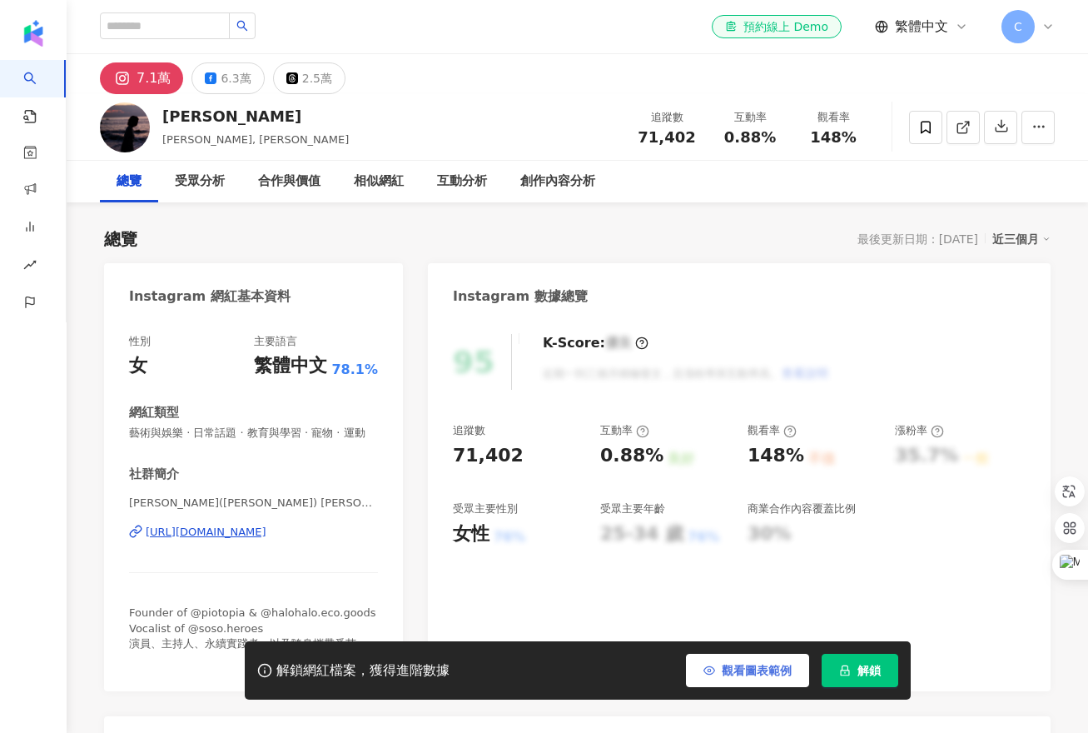
click at [727, 670] on span "觀看圖表範例" at bounding box center [757, 670] width 70 height 13
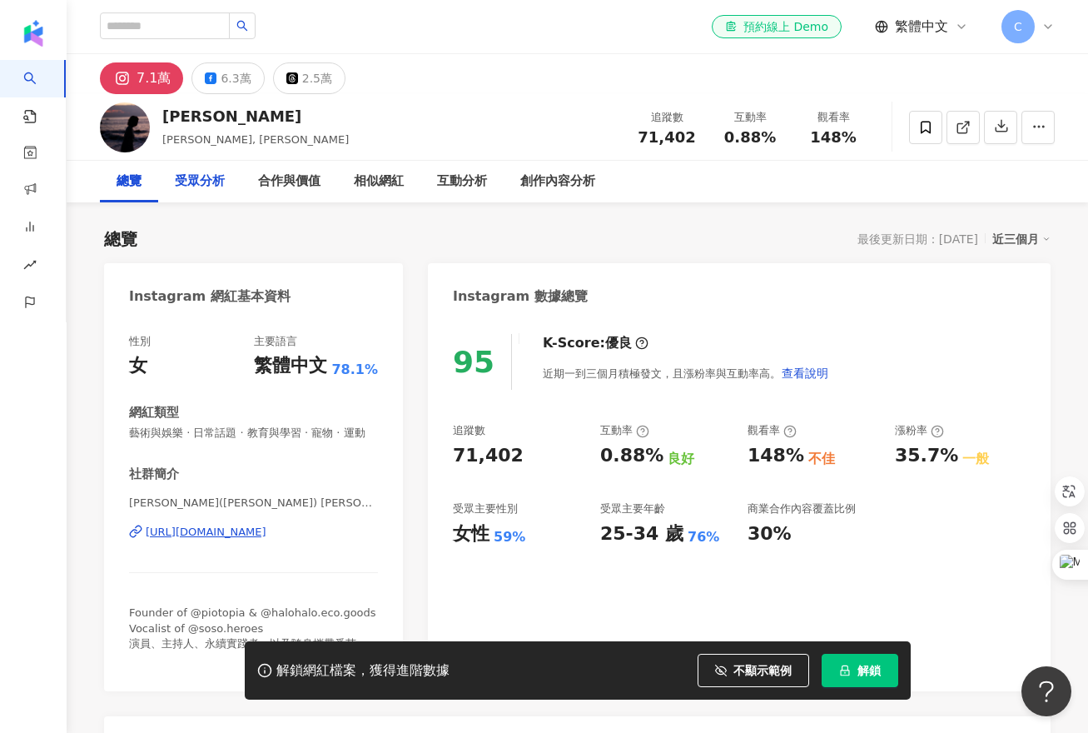
click at [206, 191] on div "受眾分析" at bounding box center [199, 182] width 83 height 42
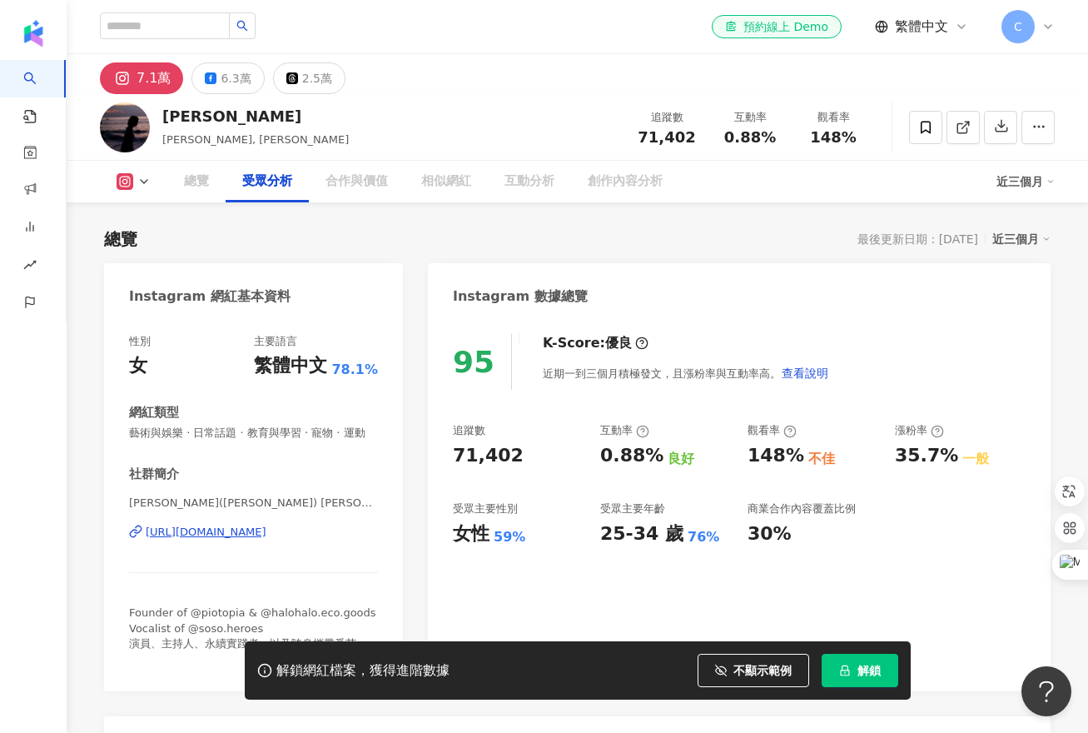
scroll to position [1422, 0]
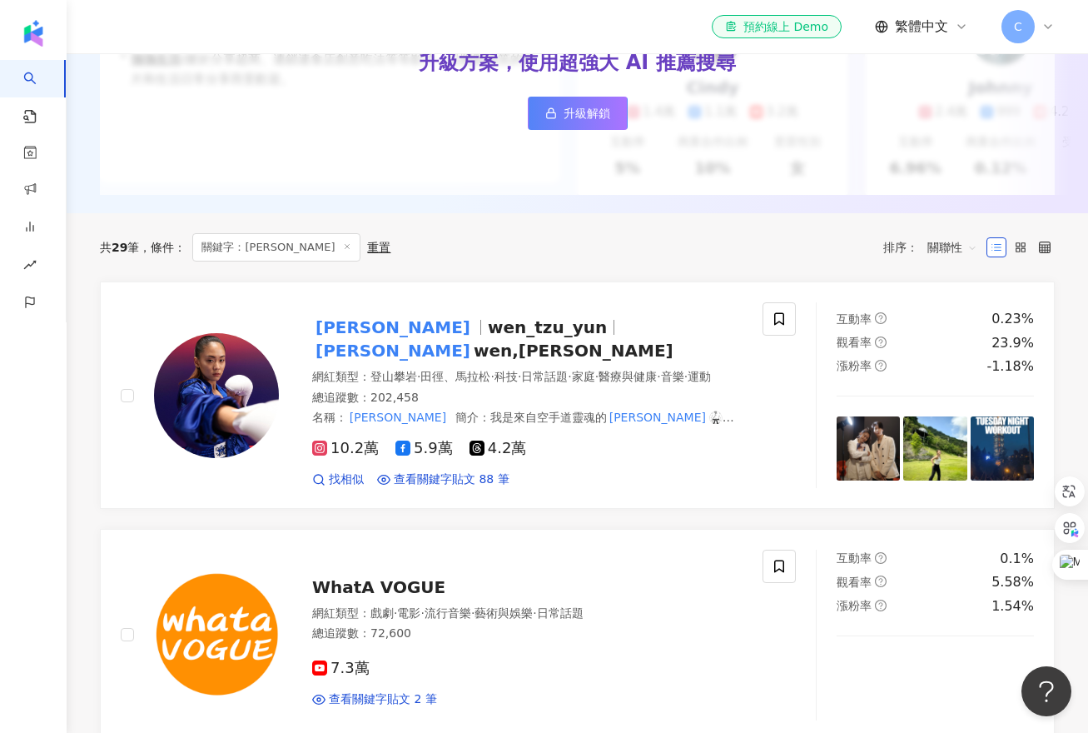
scroll to position [362, 0]
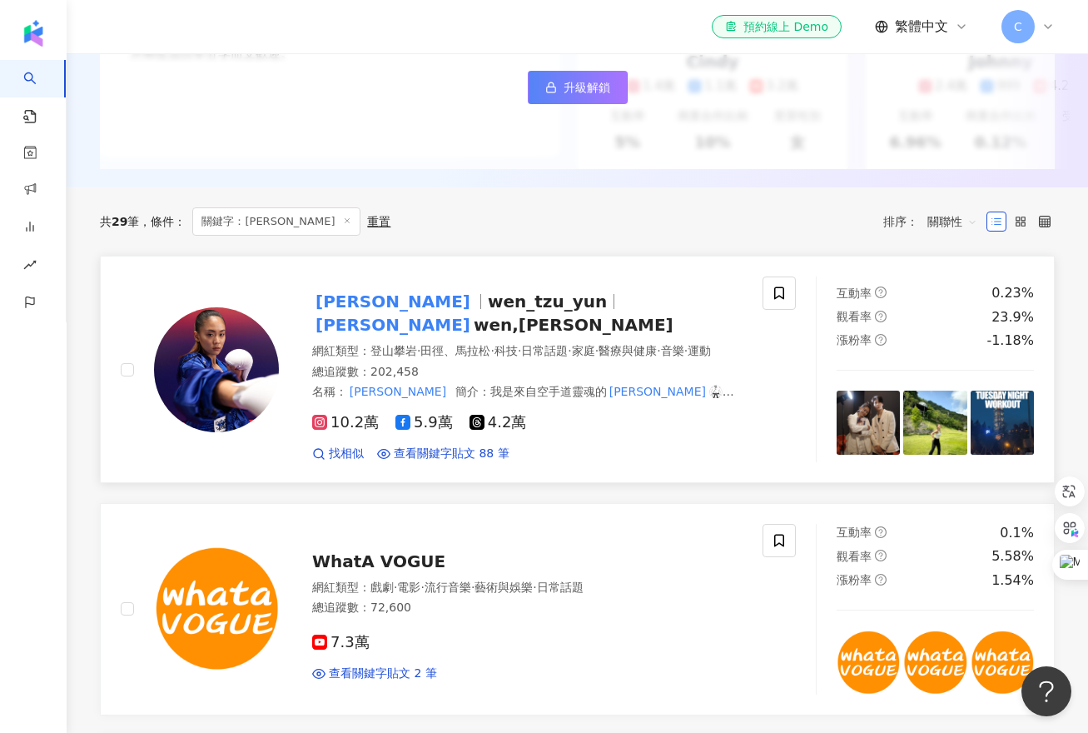
click at [488, 303] on span "wen_tzu_yun" at bounding box center [547, 301] width 119 height 20
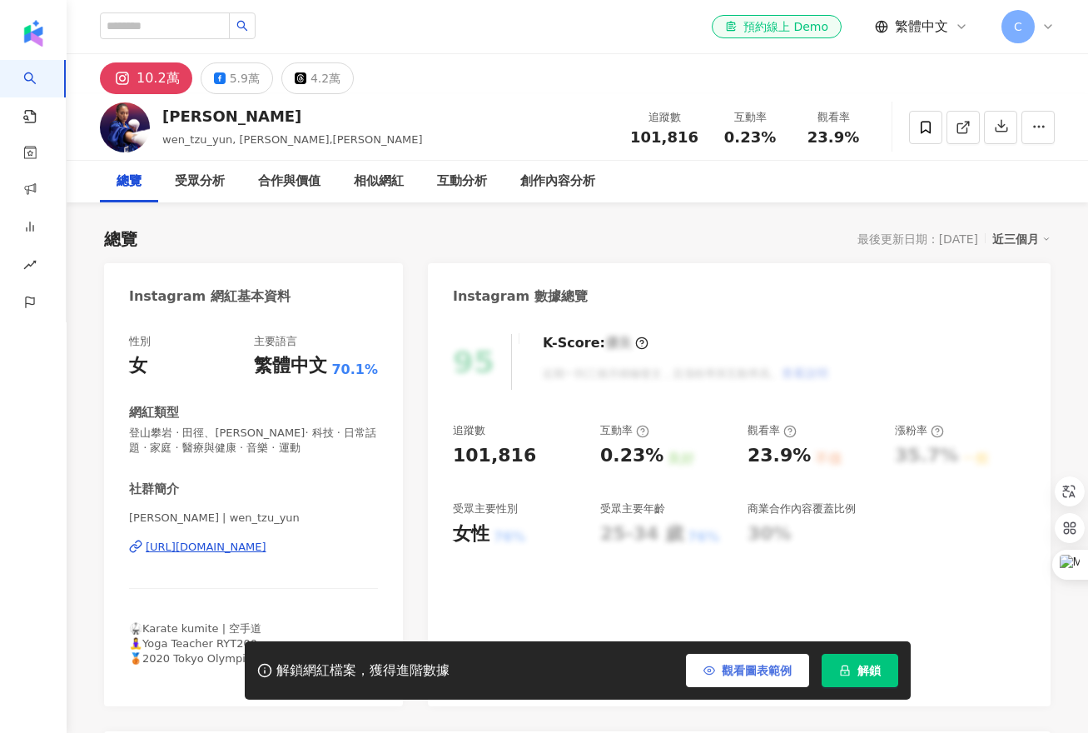
click at [770, 680] on button "觀看圖表範例" at bounding box center [747, 670] width 123 height 33
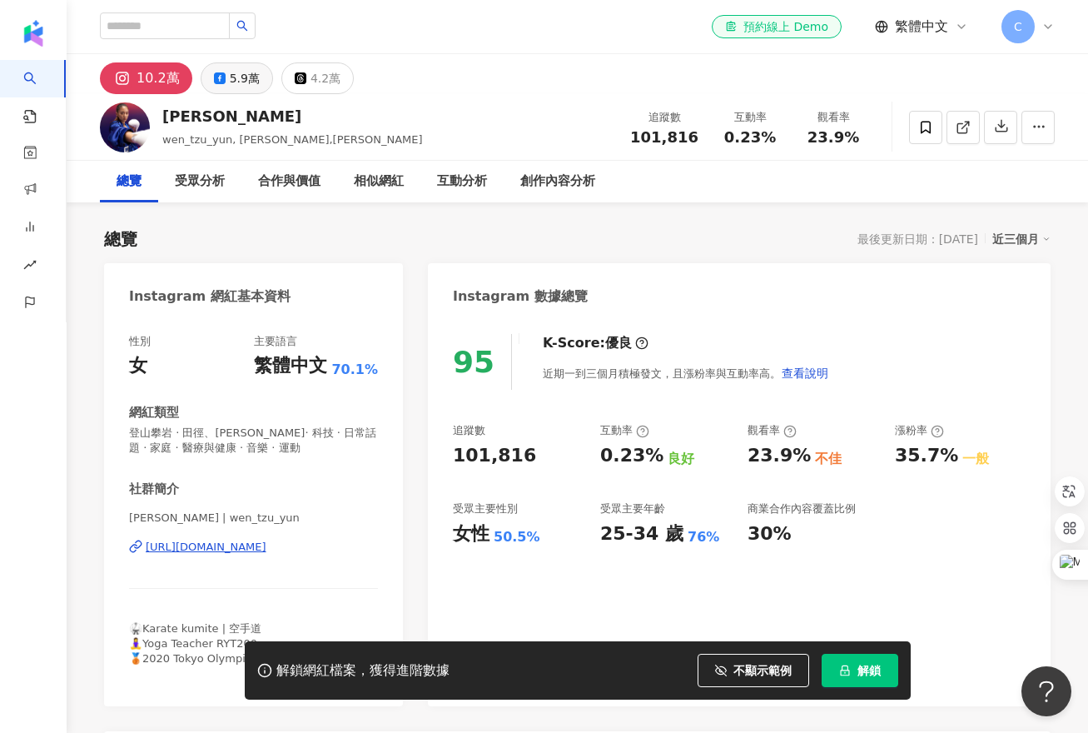
click at [230, 87] on div "5.9萬" at bounding box center [245, 78] width 30 height 23
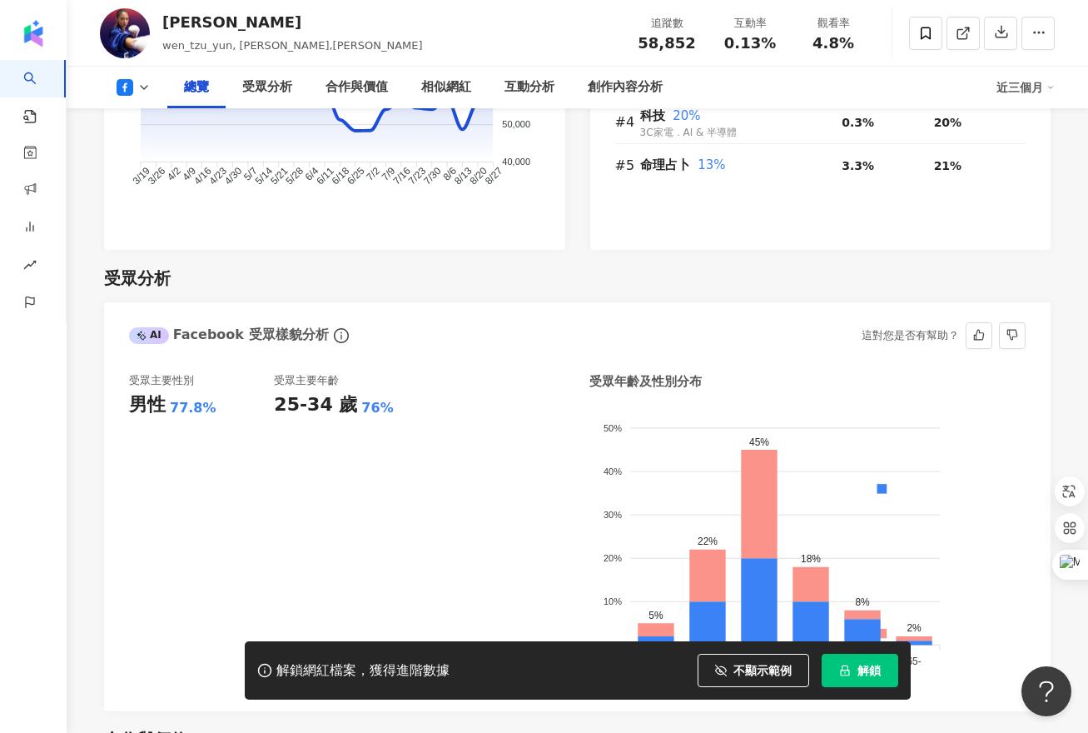
scroll to position [1326, 0]
